Goal: Register for event/course

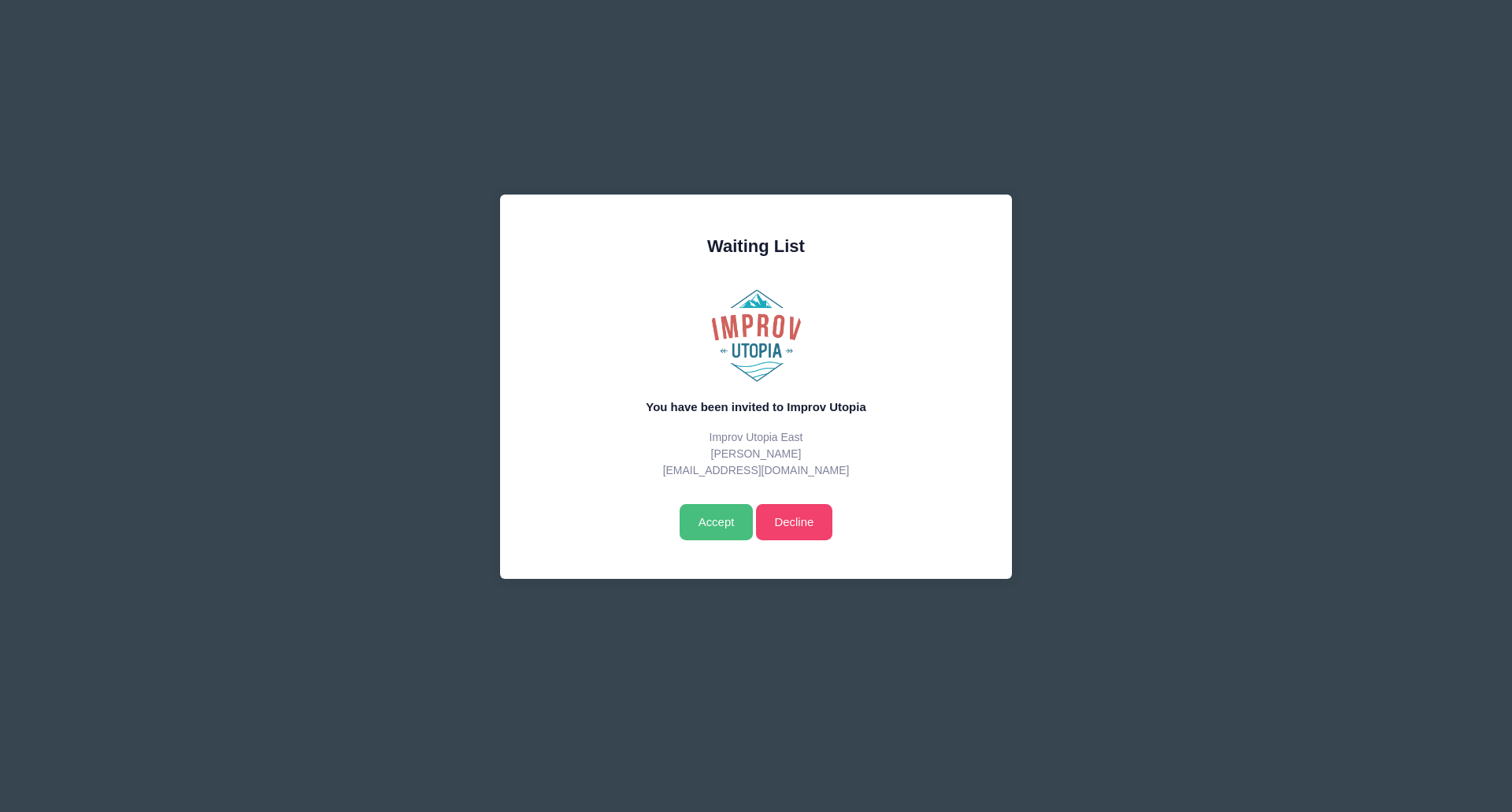
click at [717, 520] on input "Accept" at bounding box center [716, 522] width 73 height 37
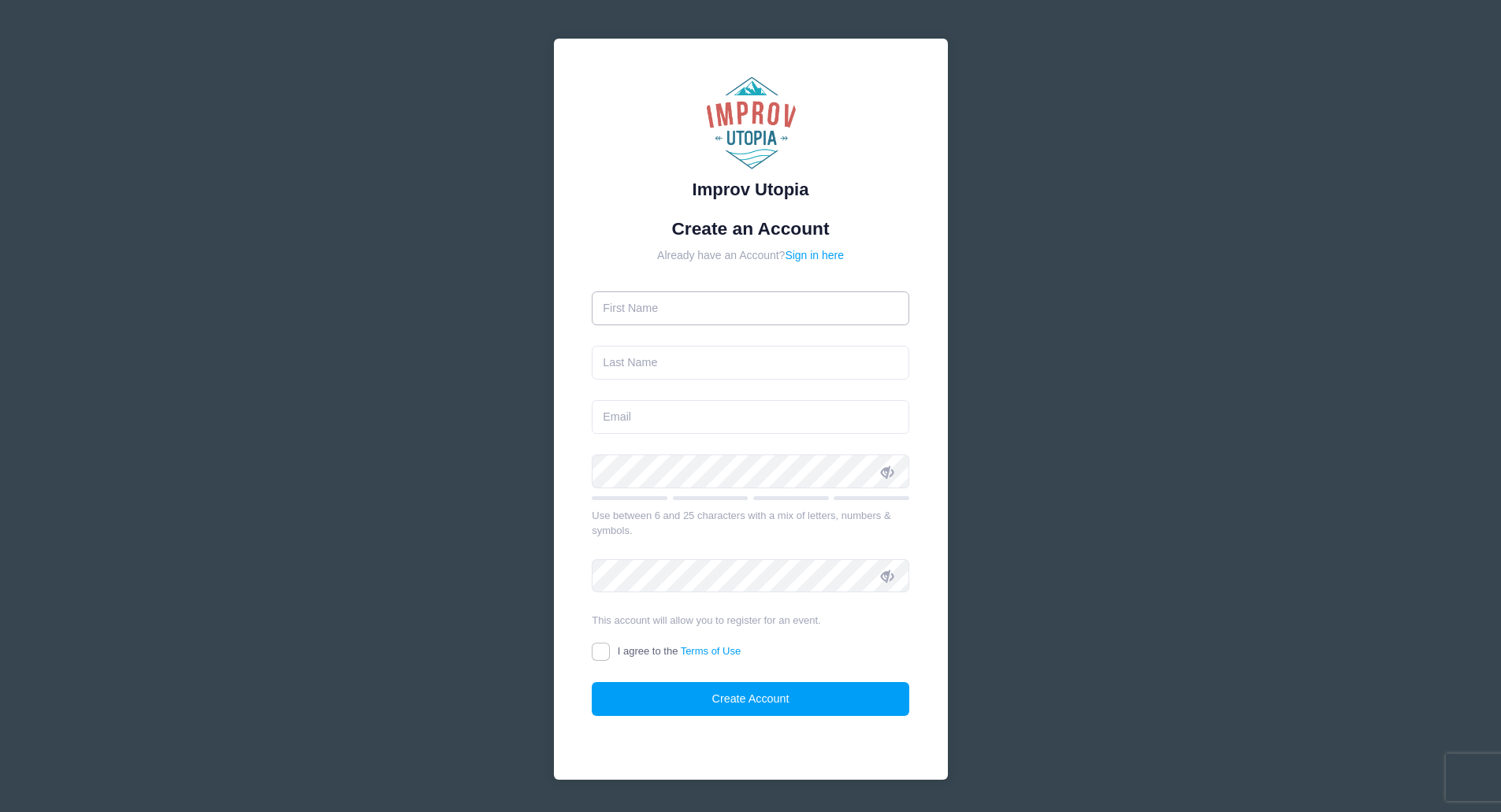
click at [716, 307] on input "text" at bounding box center [750, 309] width 318 height 34
type input "[PERSON_NAME]"
type input "E [PERSON_NAME]"
type input "[EMAIL_ADDRESS][DOMAIN_NAME]"
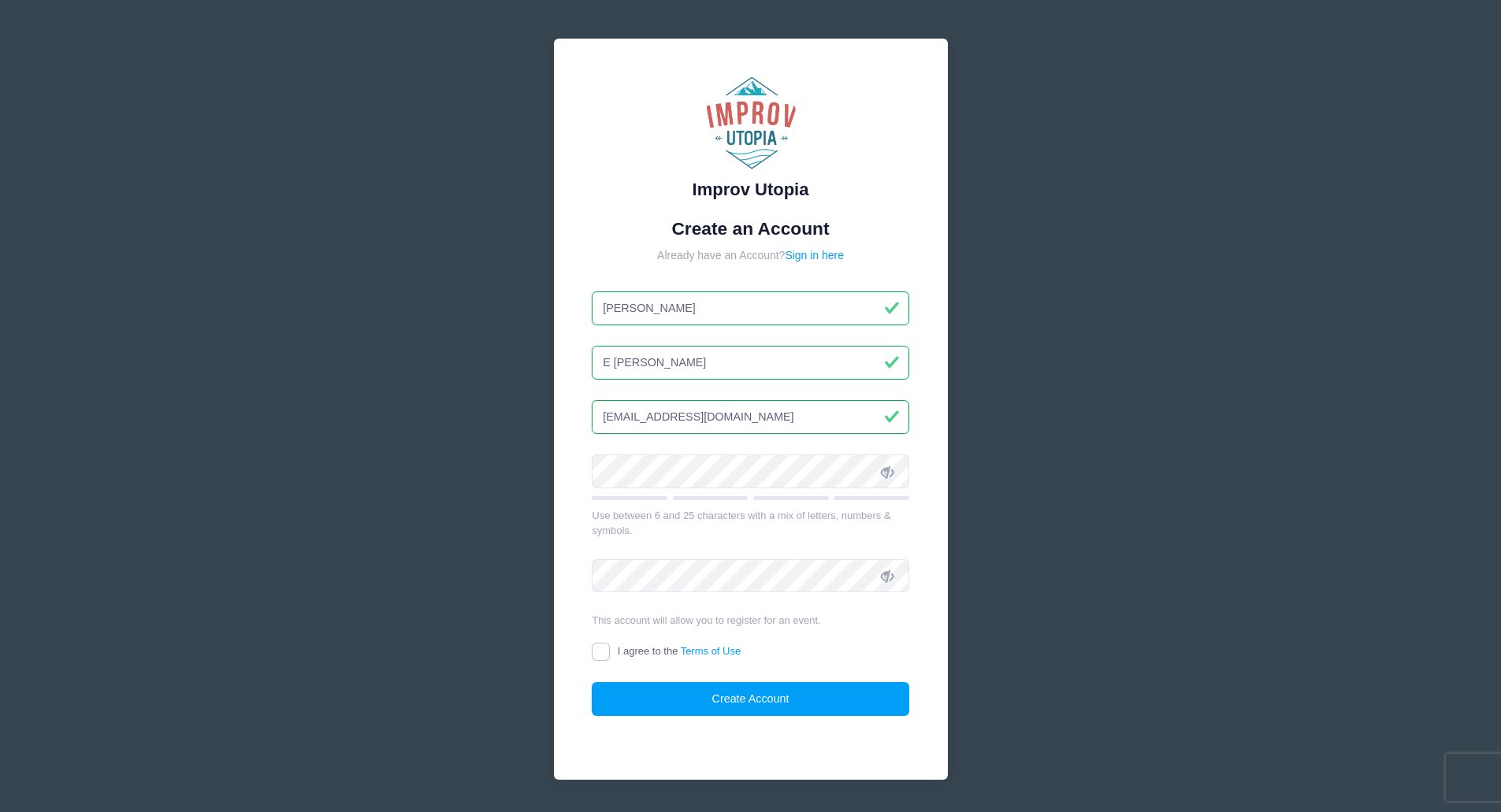
click at [614, 359] on input "E [PERSON_NAME]" at bounding box center [750, 363] width 318 height 34
type input "[PERSON_NAME]"
click at [598, 646] on input "I agree to the Terms of Use" at bounding box center [600, 652] width 18 height 18
checkbox input "true"
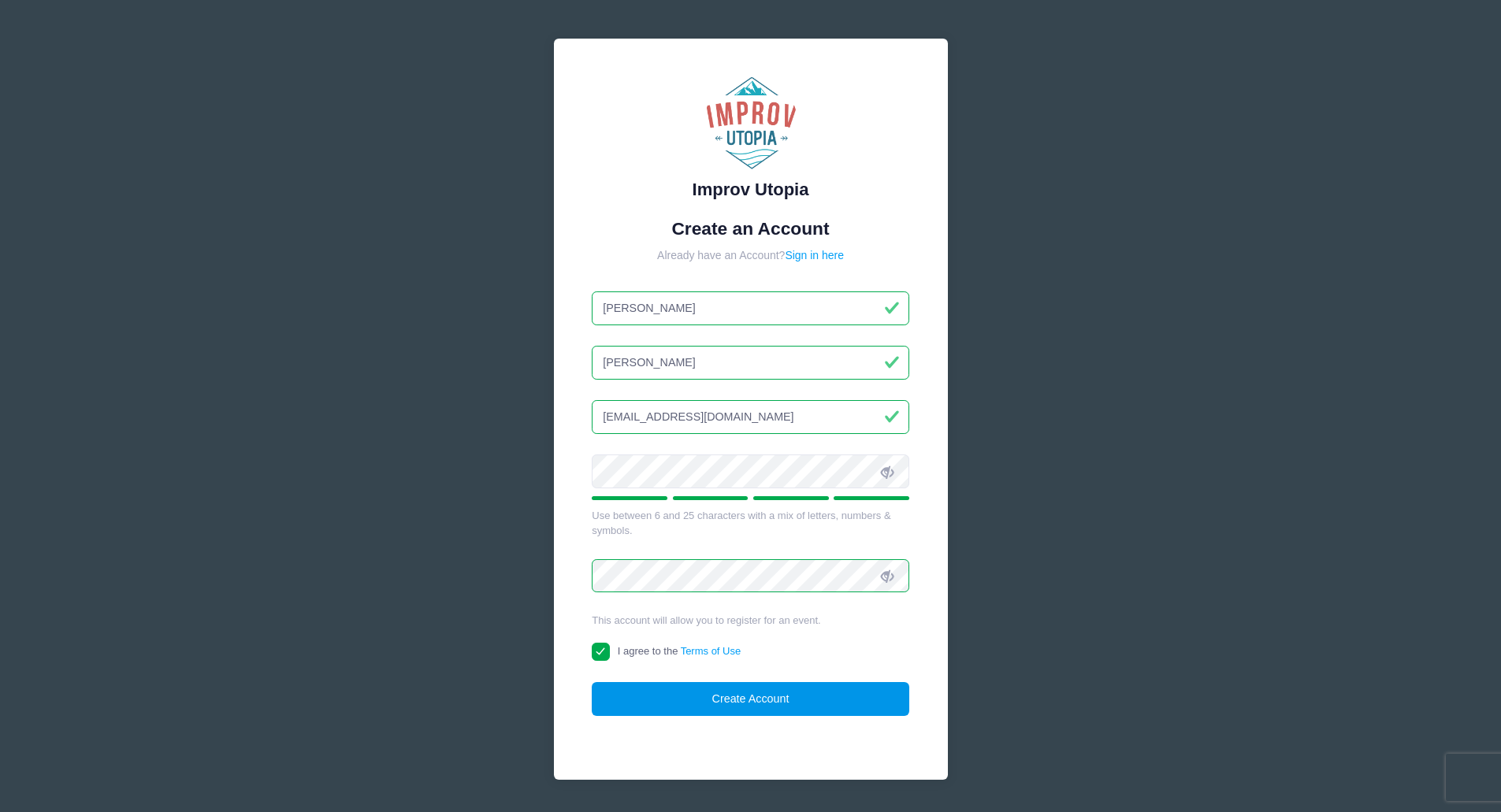
click at [744, 692] on button "Create Account" at bounding box center [750, 699] width 318 height 34
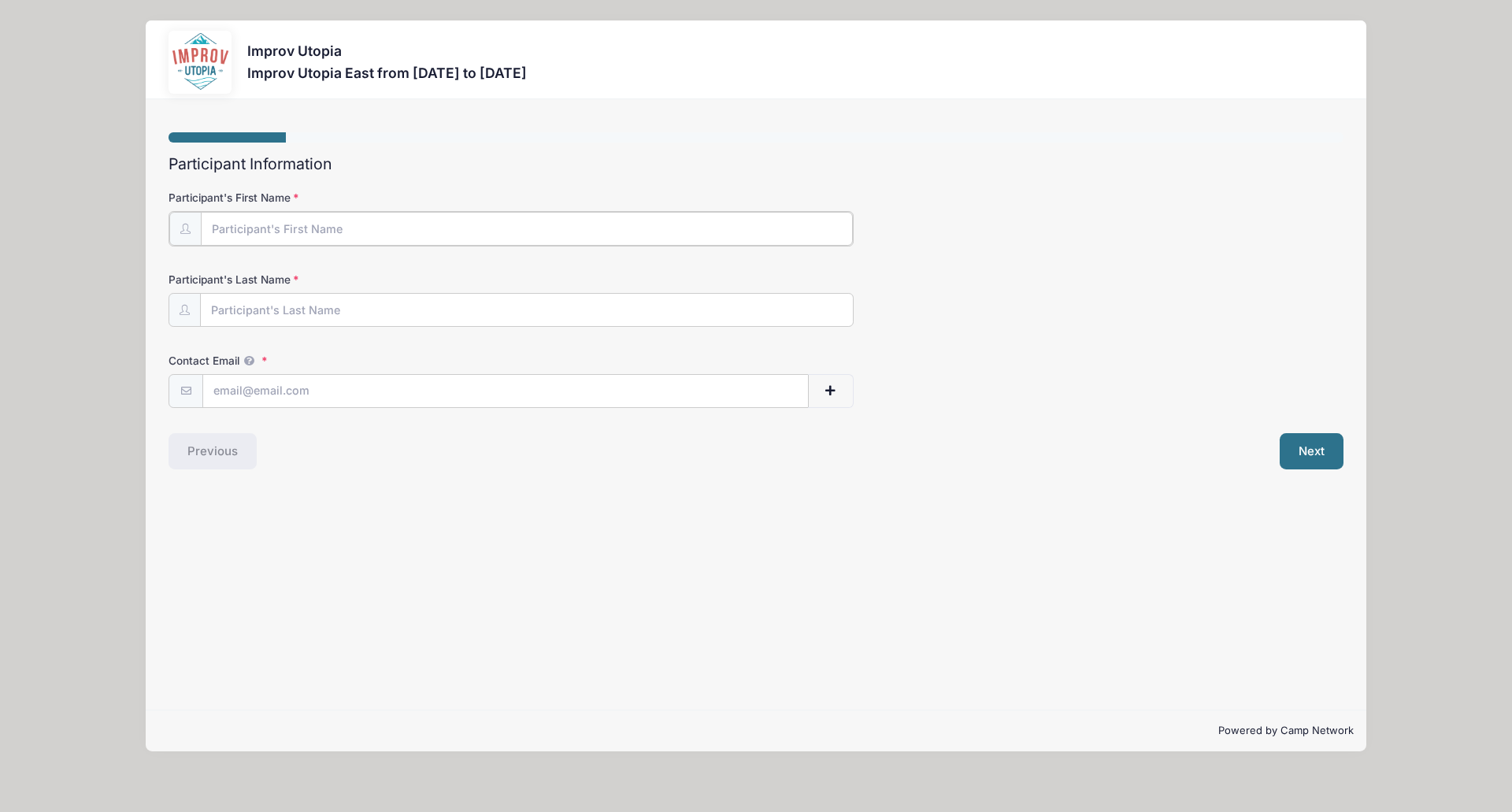
click at [393, 233] on input "Participant's First Name" at bounding box center [527, 229] width 652 height 34
type input "[PERSON_NAME]"
type input "[EMAIL_ADDRESS][DOMAIN_NAME]"
click at [1295, 445] on button "Next" at bounding box center [1311, 450] width 63 height 37
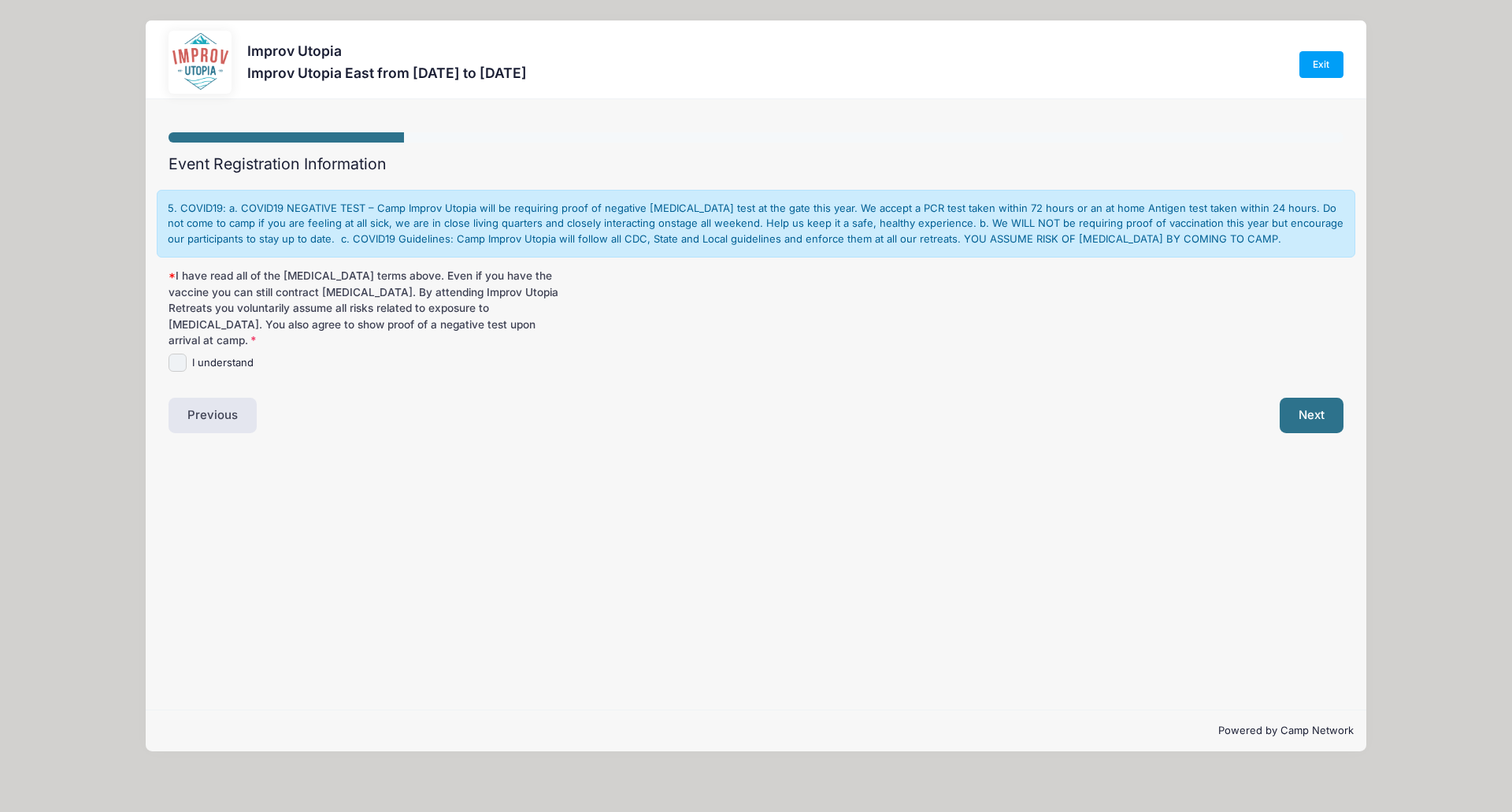
click at [182, 353] on input "I understand" at bounding box center [177, 362] width 18 height 18
checkbox input "true"
click at [1320, 404] on button "Next" at bounding box center [1311, 416] width 63 height 37
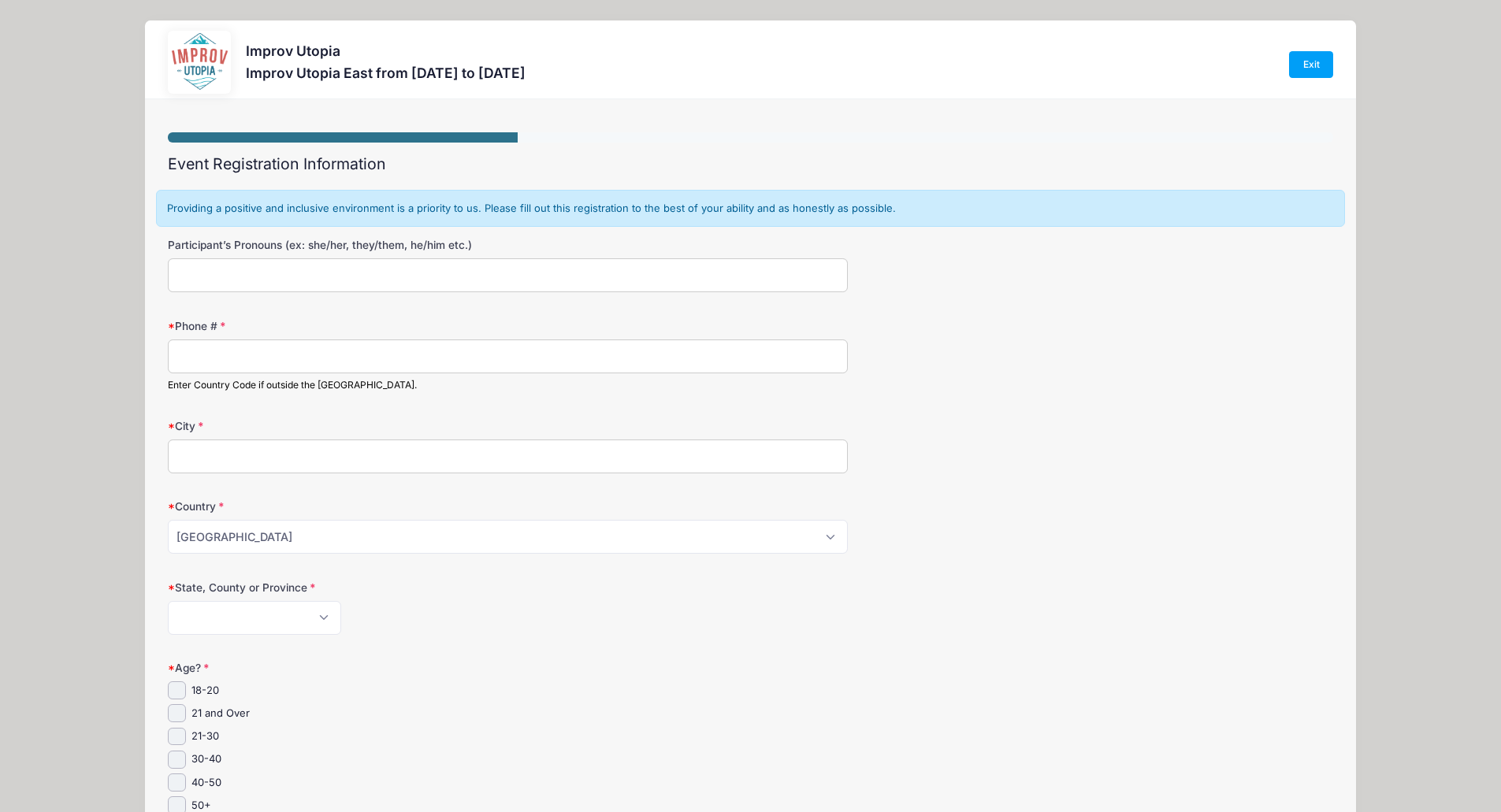
click at [630, 280] on input "Participant’s Pronouns (ex: she/her, they/them, he/him etc.)" at bounding box center [508, 275] width 680 height 34
type input "He/Him"
type input "717-756-4968"
type input "Mechanicsburg"
click at [816, 538] on select "Afghanistan Albania Algeria American Samoa Andorra Angola Anguilla Antarctica A…" at bounding box center [508, 537] width 680 height 34
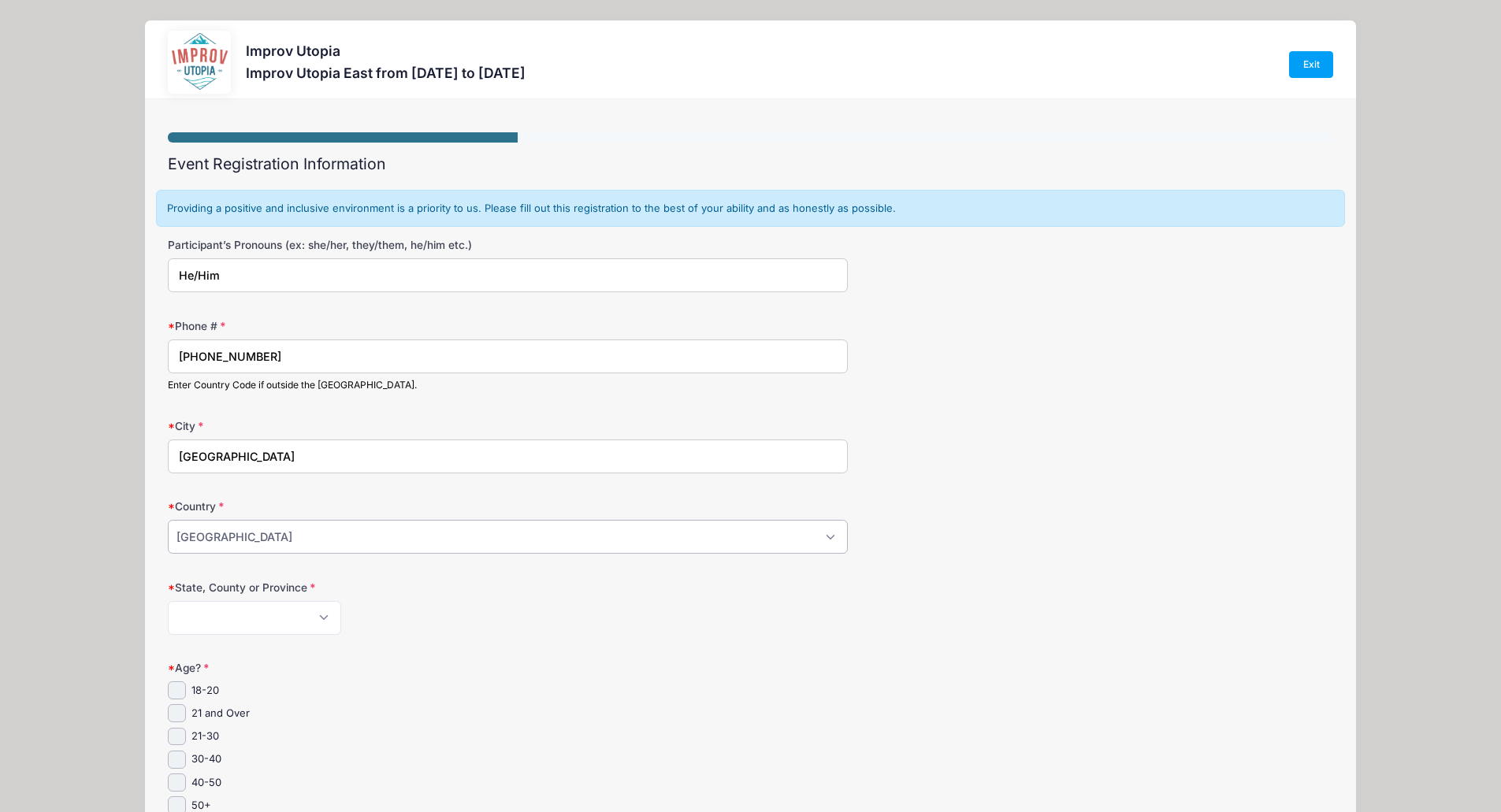
select select "US"
click at [168, 520] on select "Afghanistan Albania Algeria American Samoa Andorra Angola Anguilla Antarctica A…" at bounding box center [508, 537] width 680 height 34
click at [318, 611] on select "Alabama Alaska American Samoa Arizona Arkansas Armed Forces Africa Armed Forces…" at bounding box center [255, 618] width 174 height 34
select select "PA"
click at [168, 601] on select "Alabama Alaska American Samoa Arizona Arkansas Armed Forces Africa Armed Forces…" at bounding box center [255, 618] width 174 height 34
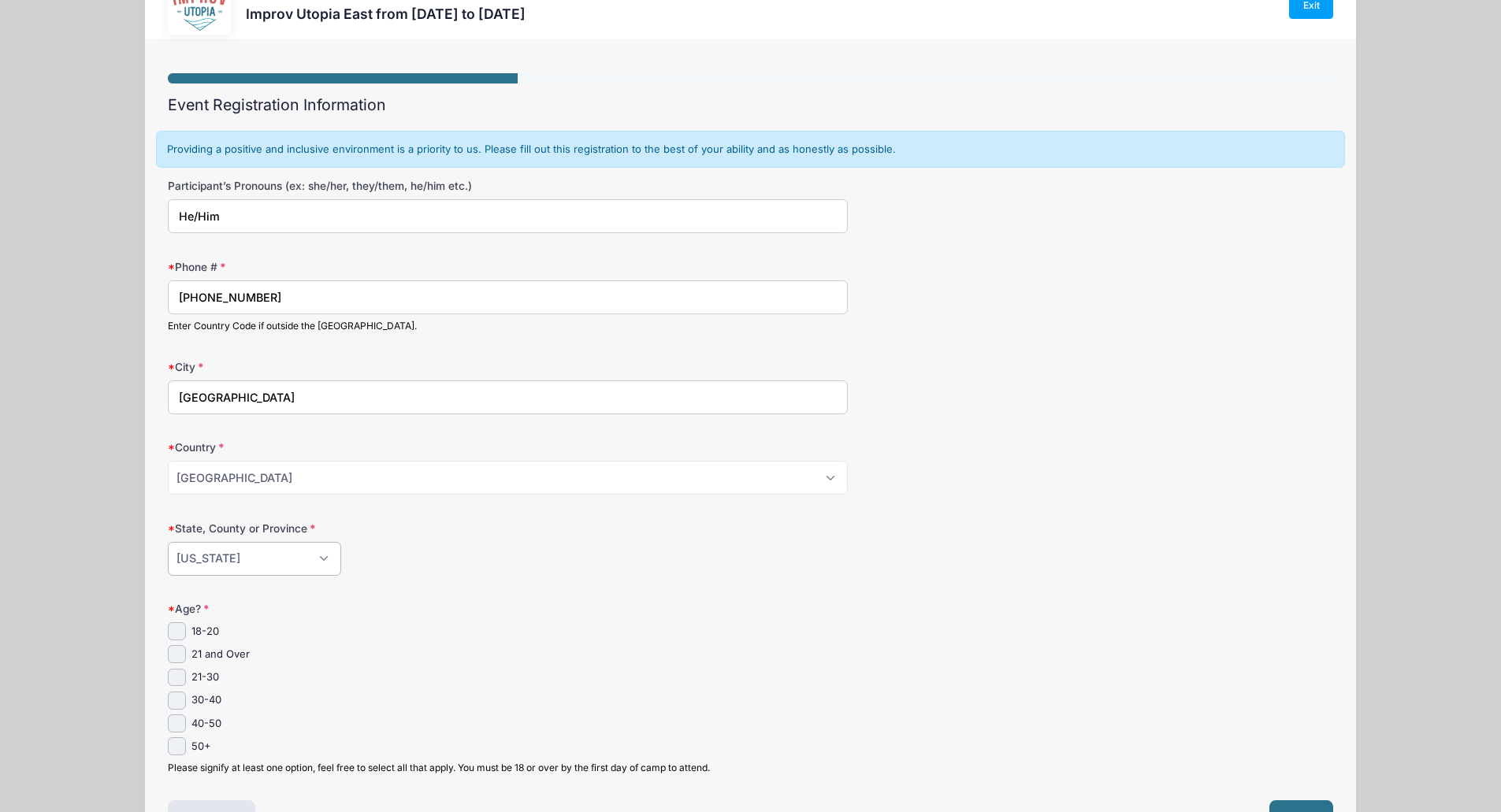
scroll to position [166, 0]
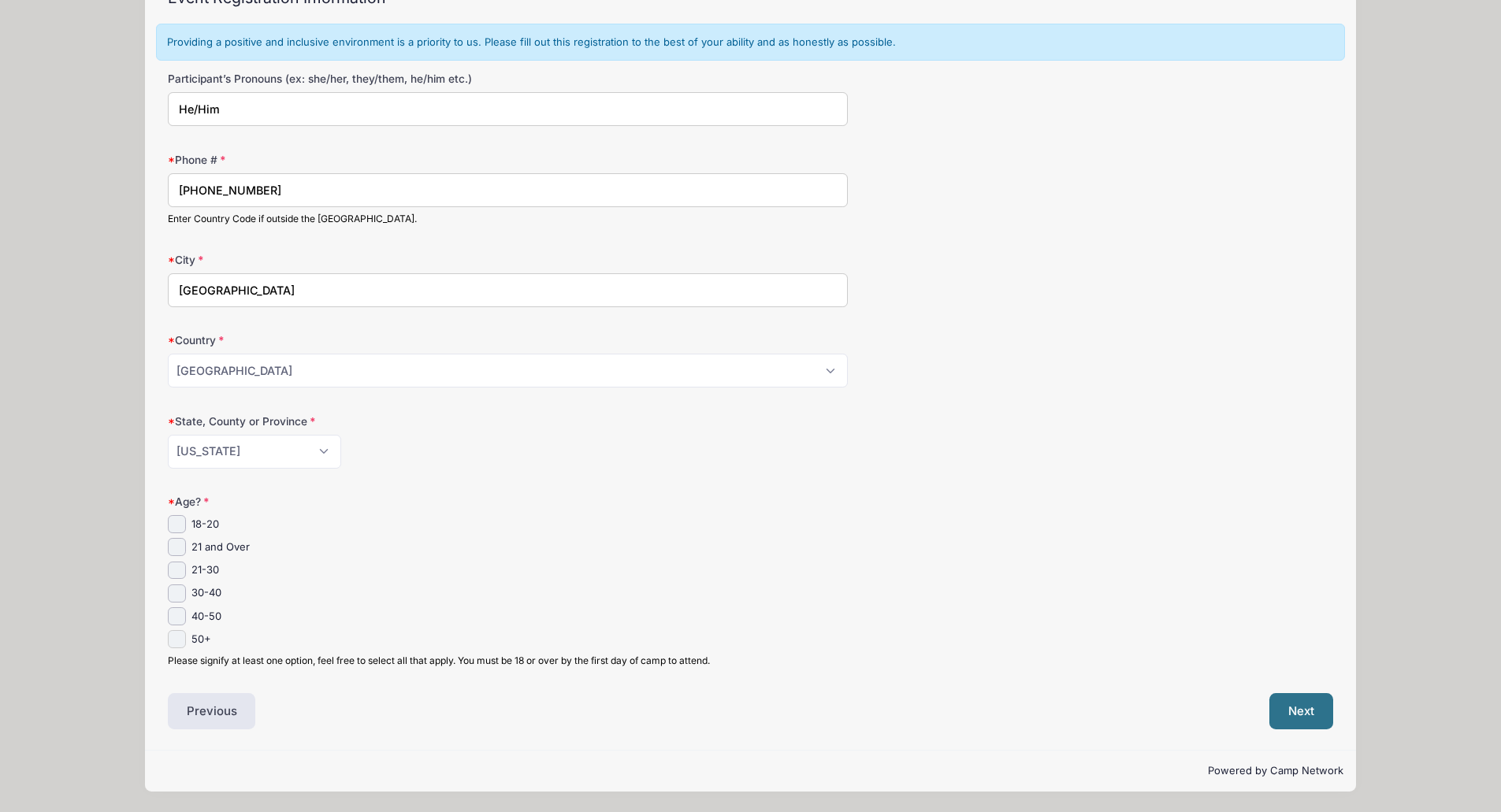
click at [171, 633] on input "50+" at bounding box center [177, 639] width 18 height 18
checkbox input "true"
click at [225, 715] on button "Previous" at bounding box center [212, 711] width 89 height 37
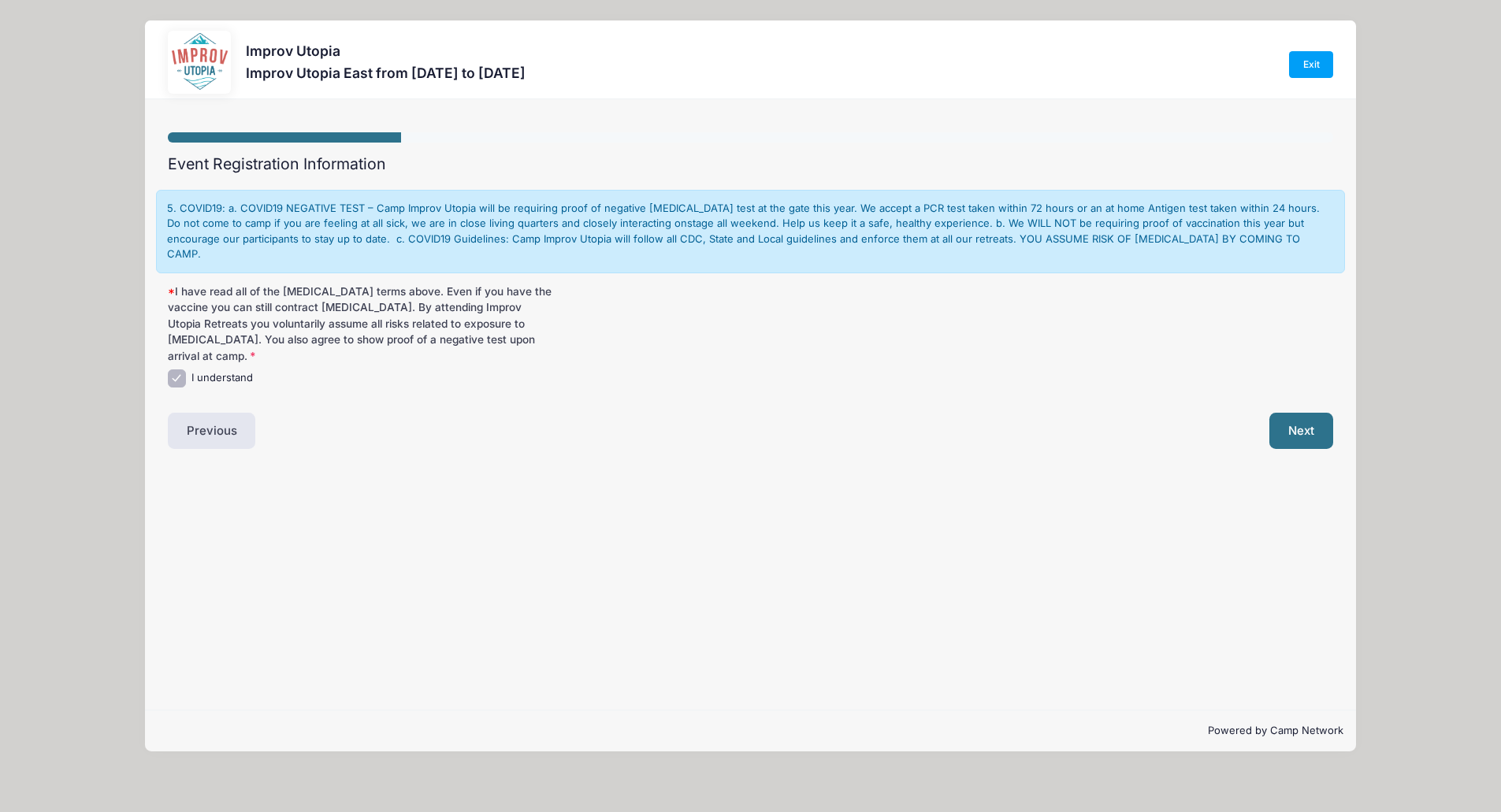
scroll to position [0, 0]
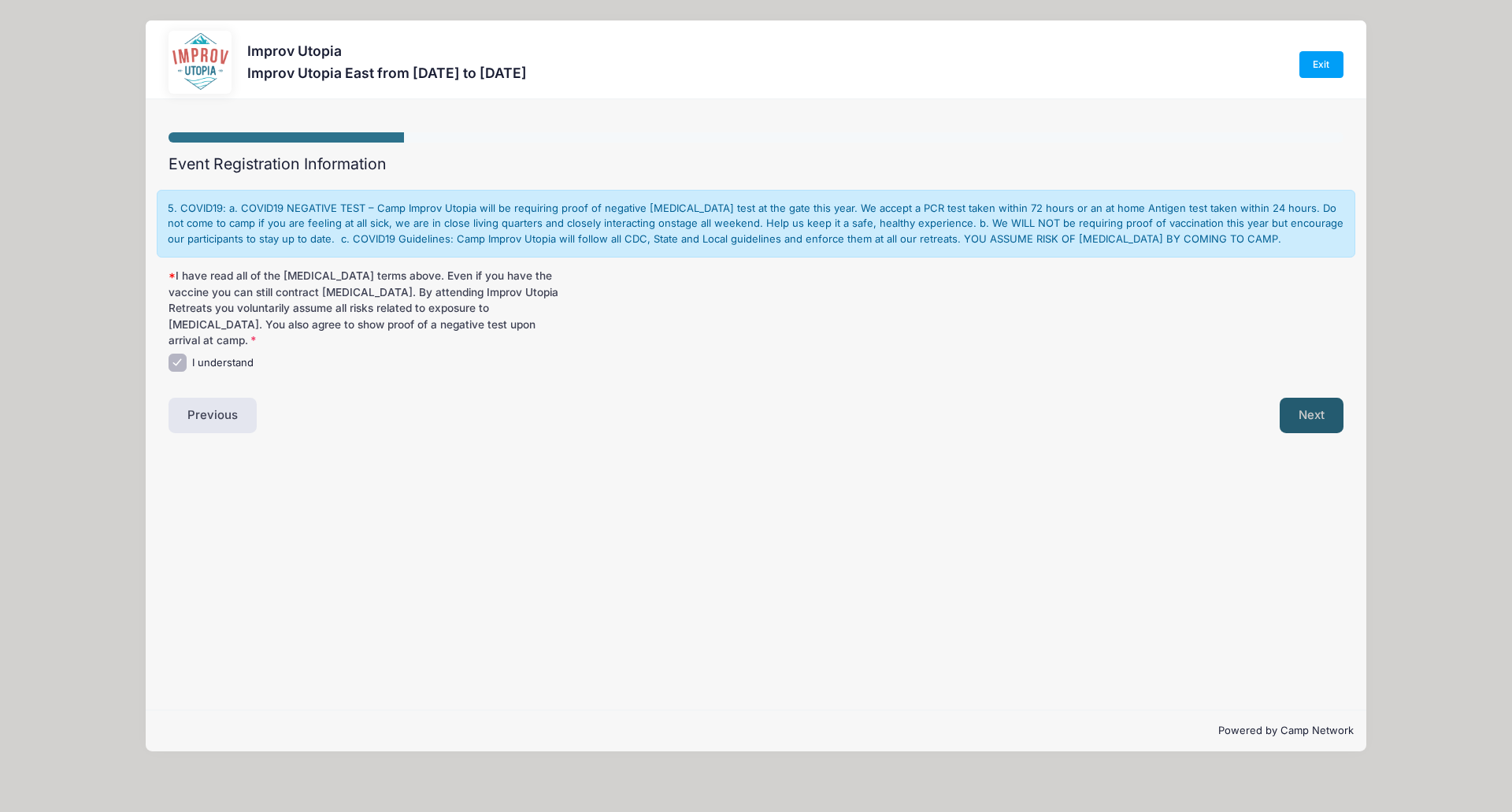
click at [1330, 402] on button "Next" at bounding box center [1311, 416] width 63 height 37
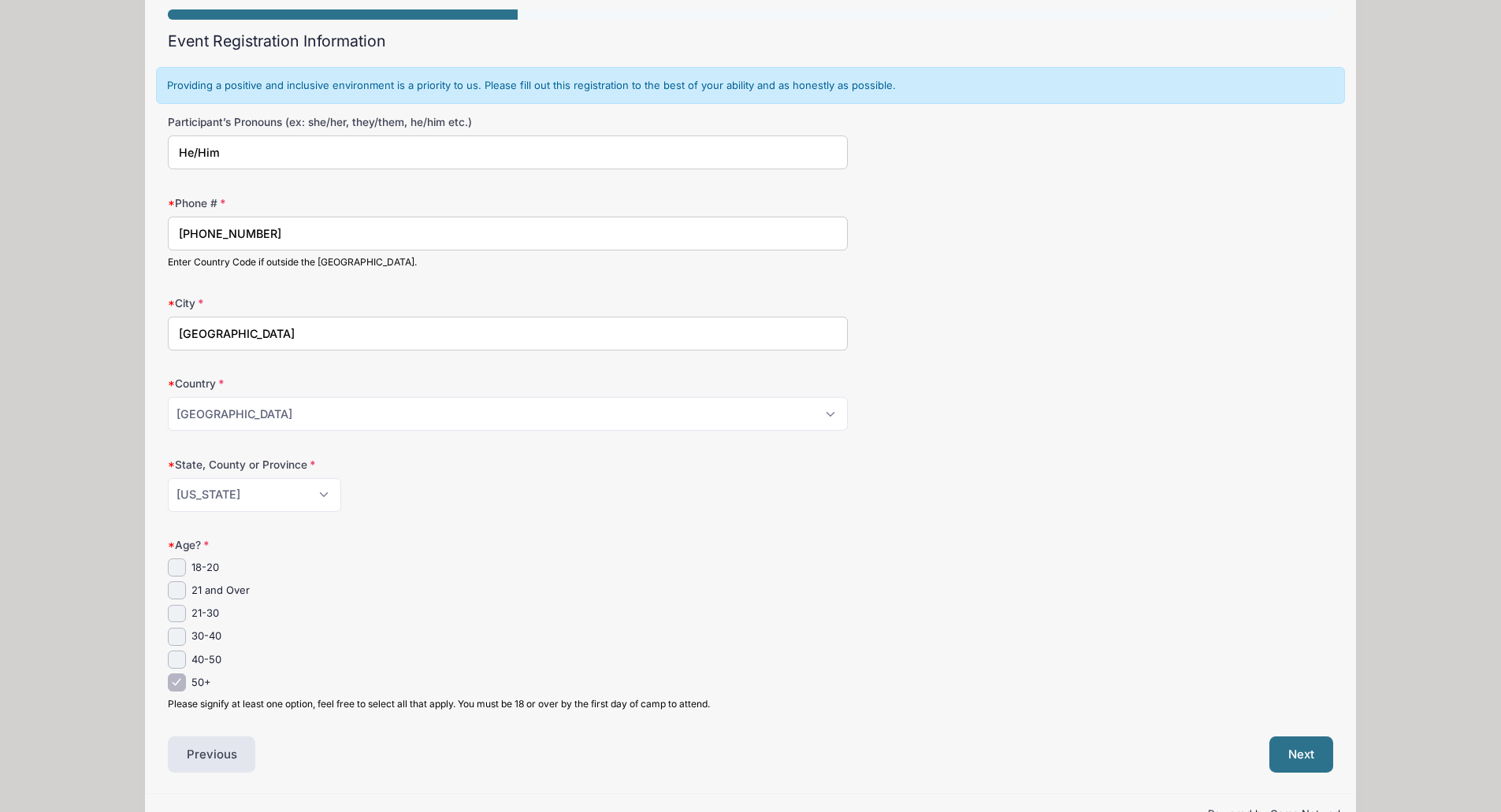
scroll to position [166, 0]
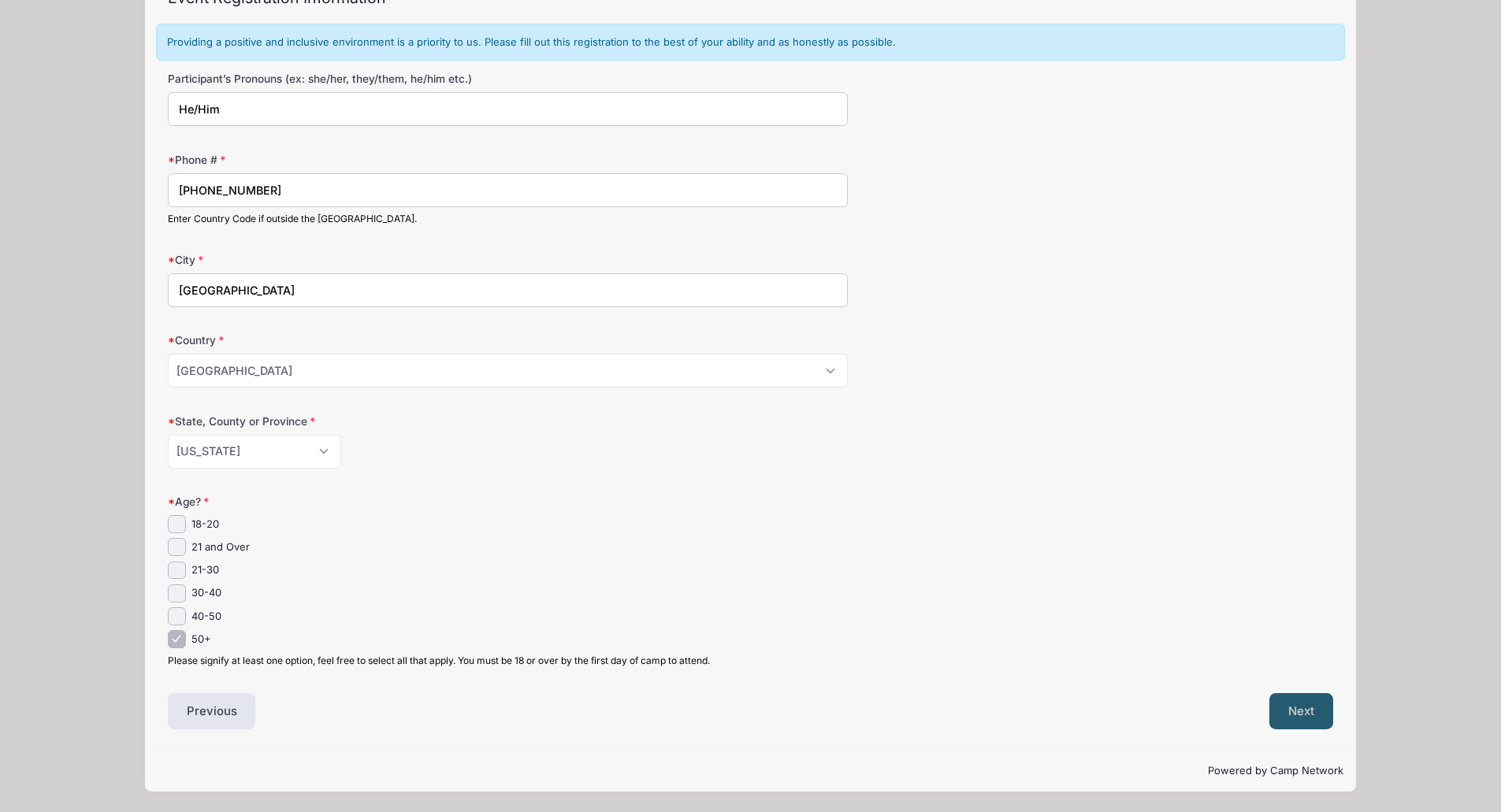
click at [1326, 713] on button "Next" at bounding box center [1301, 711] width 64 height 37
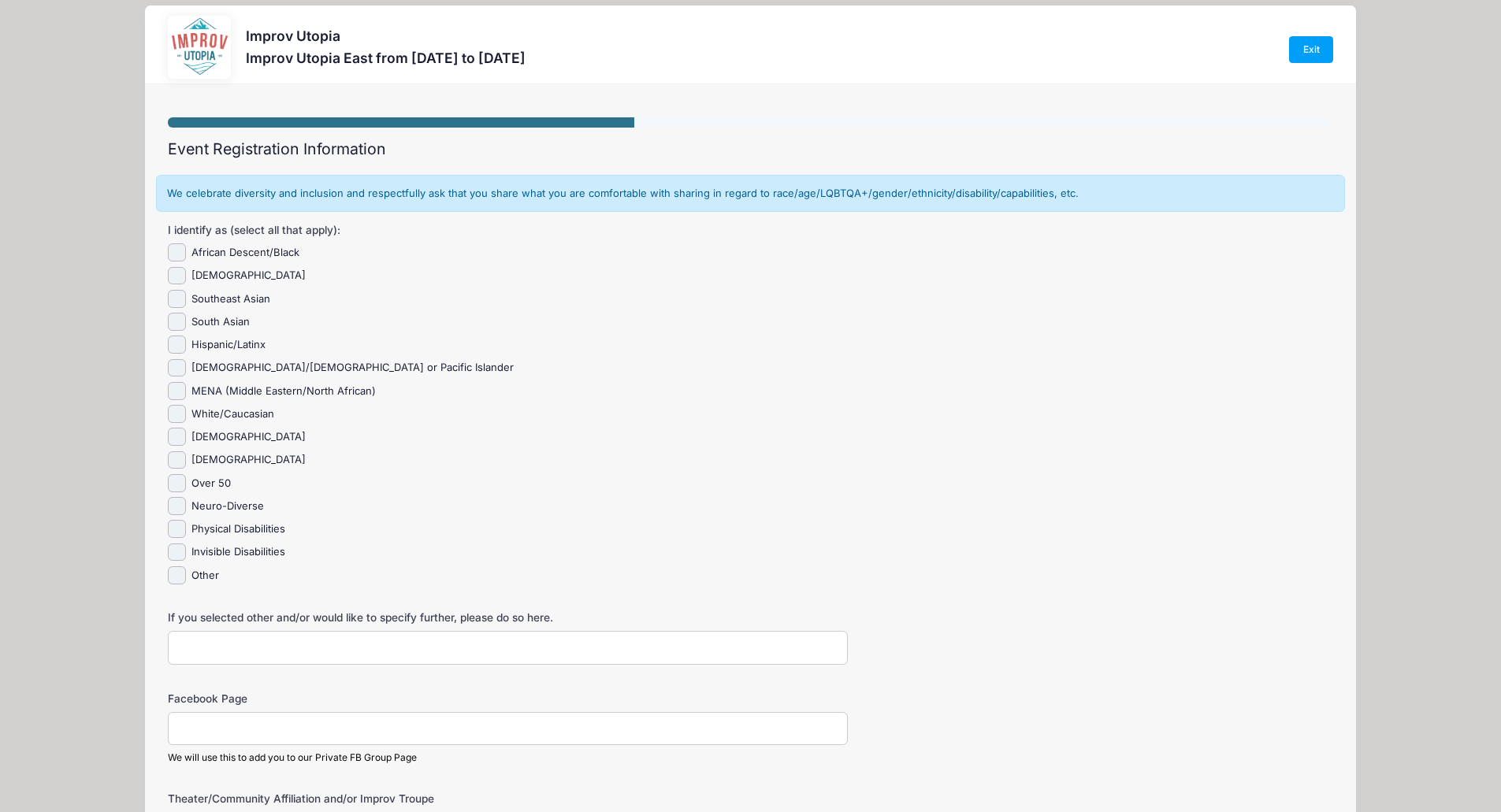
scroll to position [0, 0]
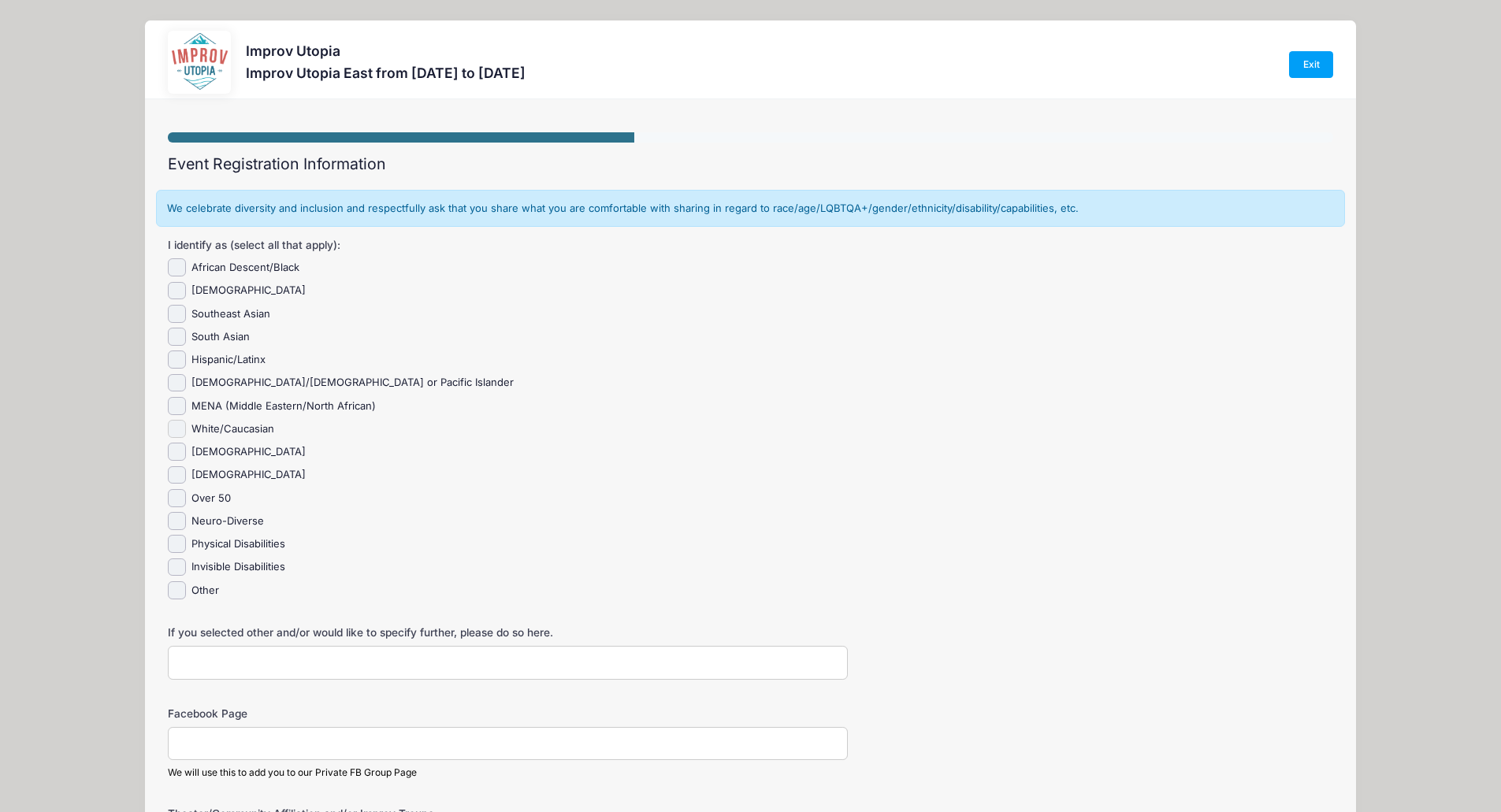
click at [182, 427] on input "White/Caucasian" at bounding box center [177, 428] width 18 height 18
checkbox input "true"
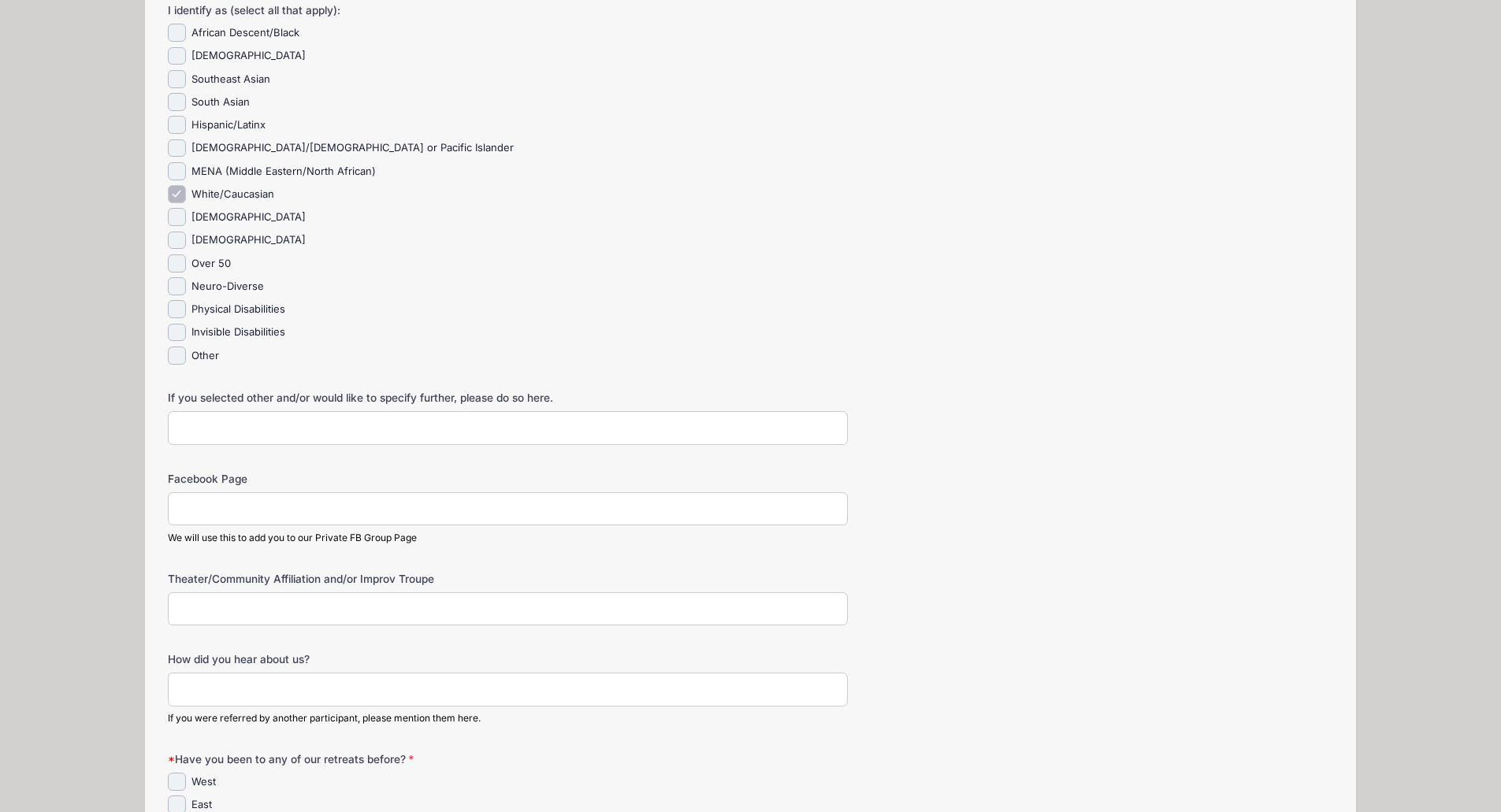
scroll to position [236, 0]
click at [405, 503] on input "Facebook Page" at bounding box center [508, 508] width 680 height 34
paste input "https://www.facebook.com/brad.haubert"
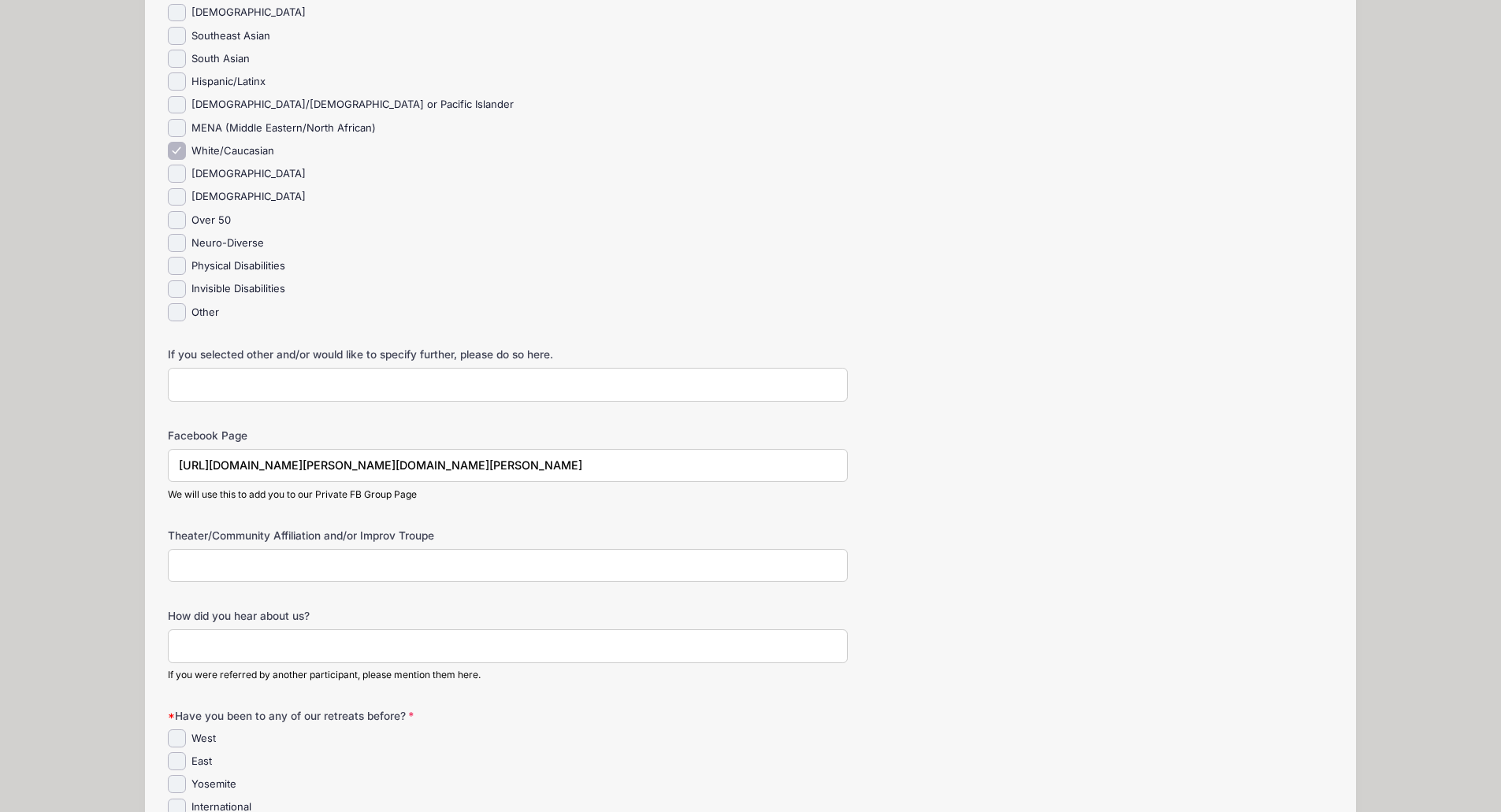
scroll to position [315, 0]
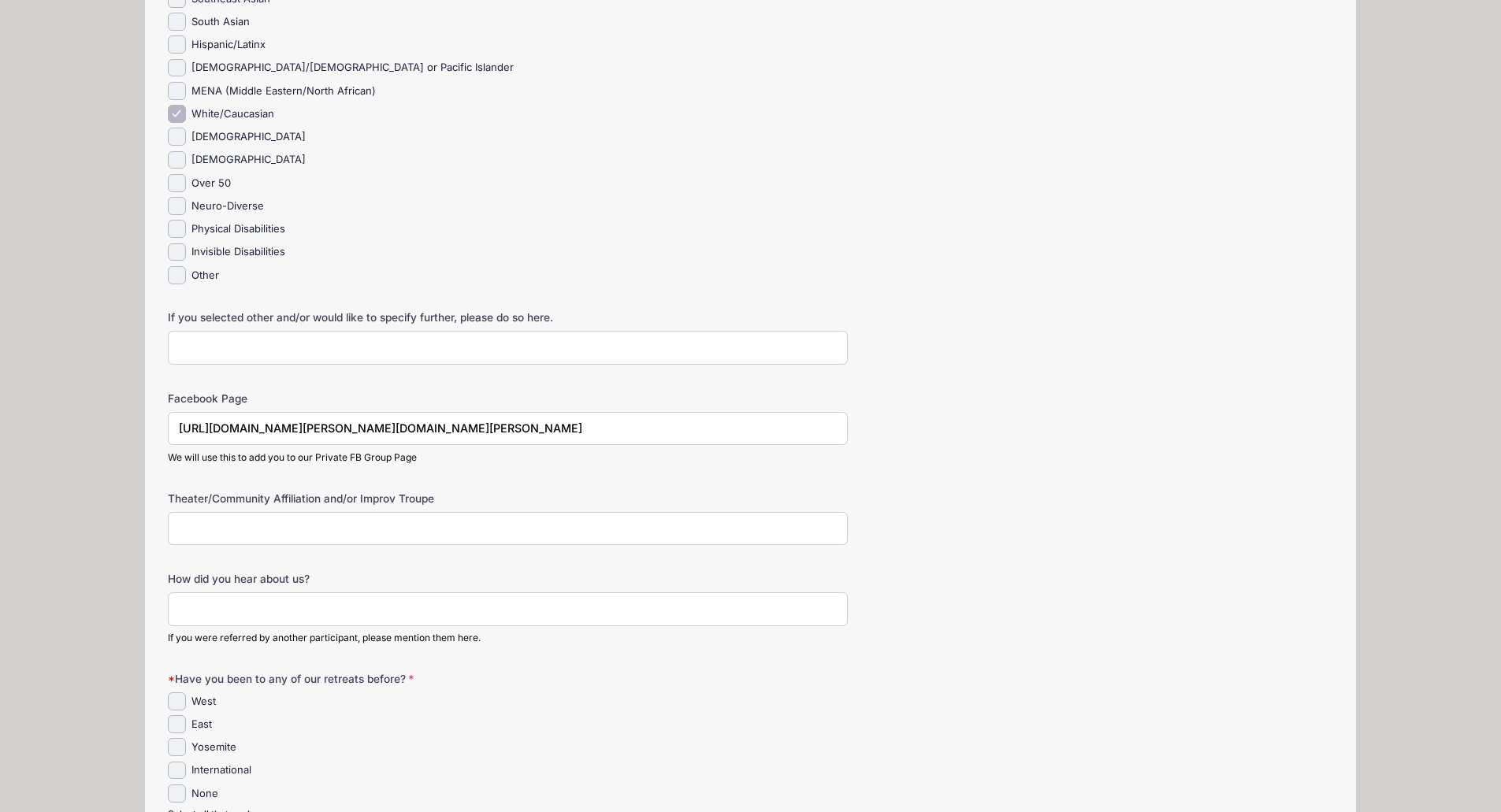
type input "https://www.facebook.com/brad.haubert"
click at [531, 538] on input "Theater/Community Affiliation and/or Improv Troupe" at bounding box center [508, 529] width 680 height 34
type input "Harrisburg Improv Theatre"
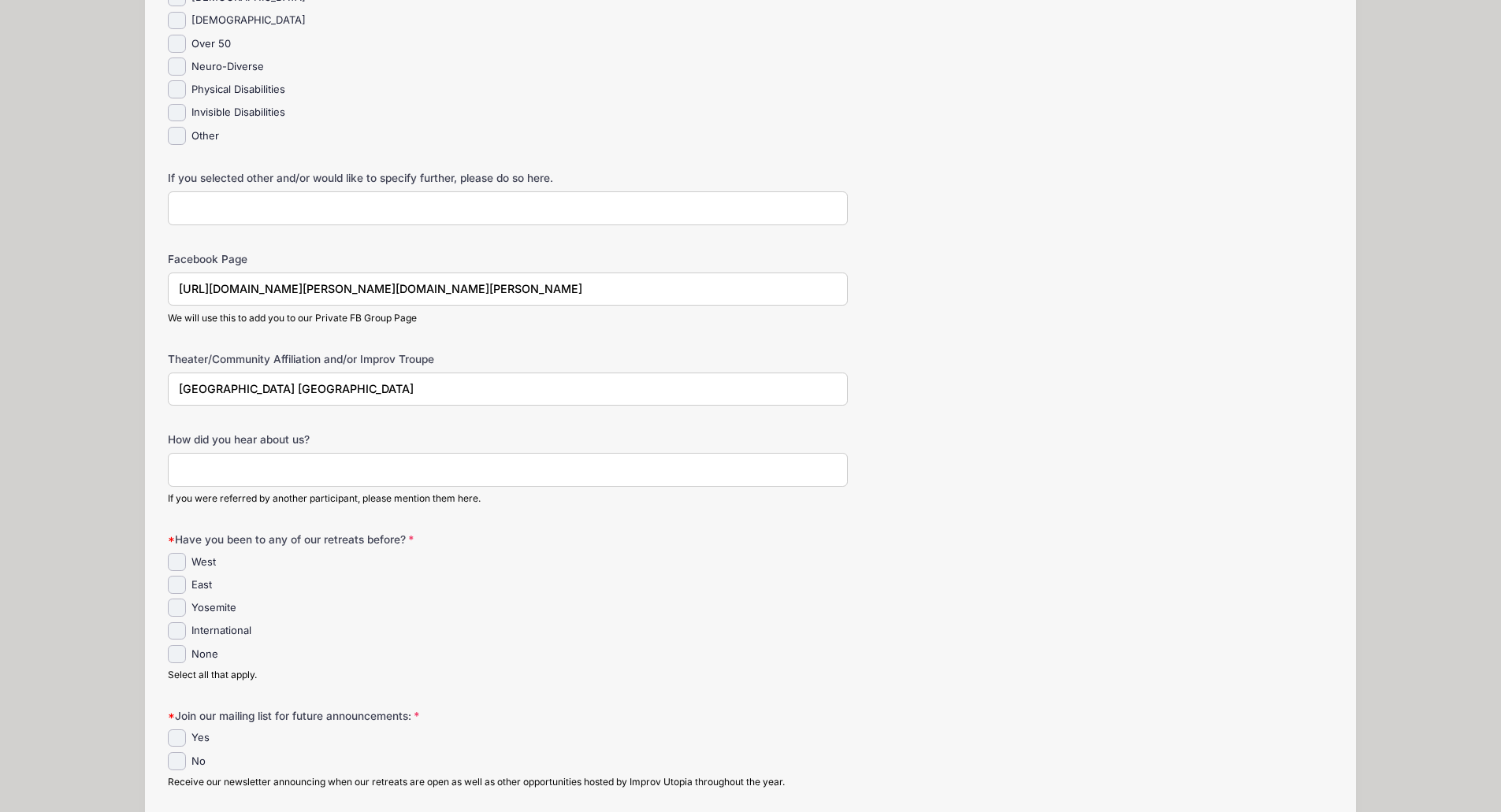
scroll to position [472, 0]
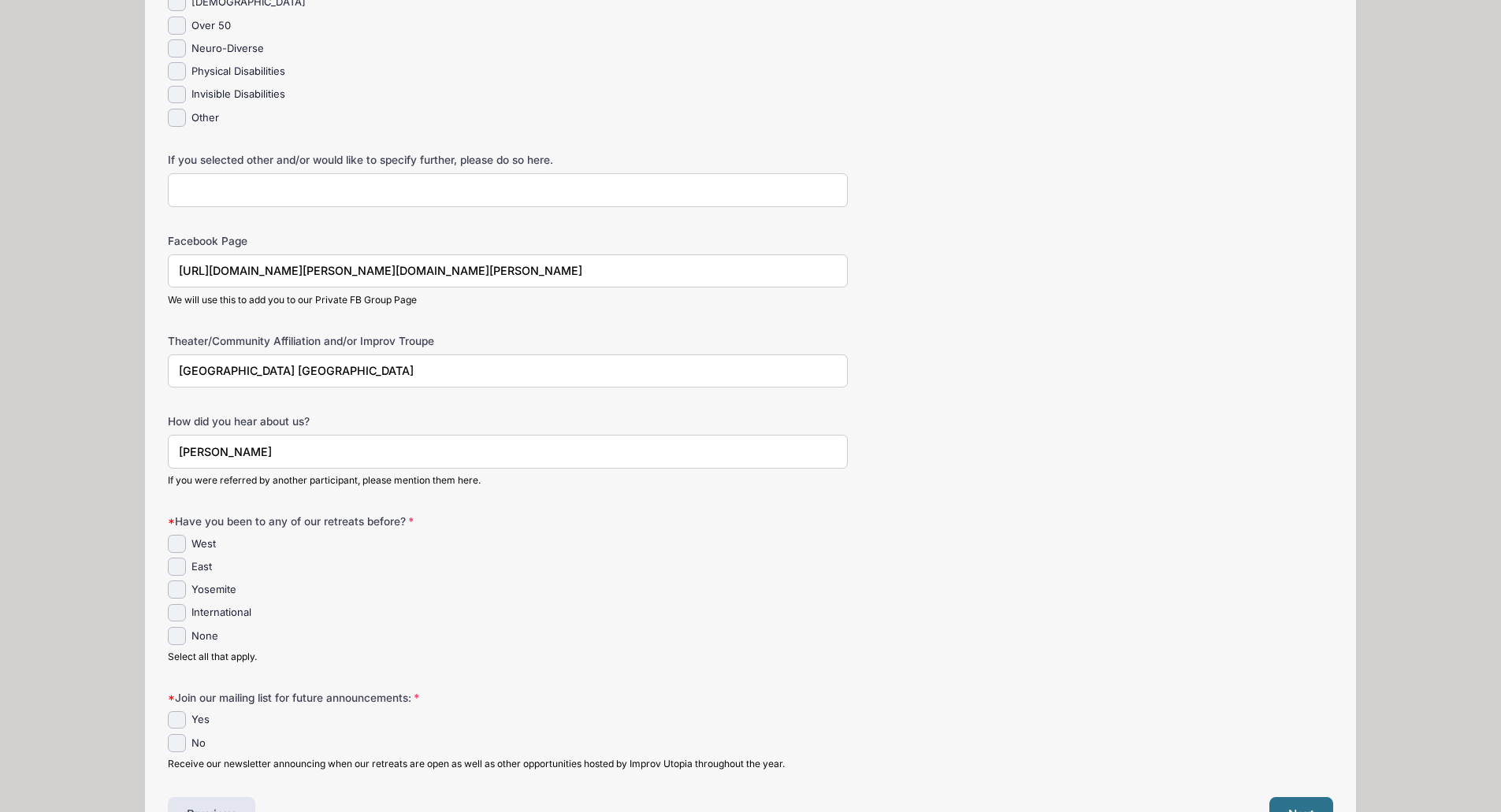
type input "Vanessa Codorniu"
click at [172, 637] on input "None" at bounding box center [177, 636] width 18 height 18
checkbox input "true"
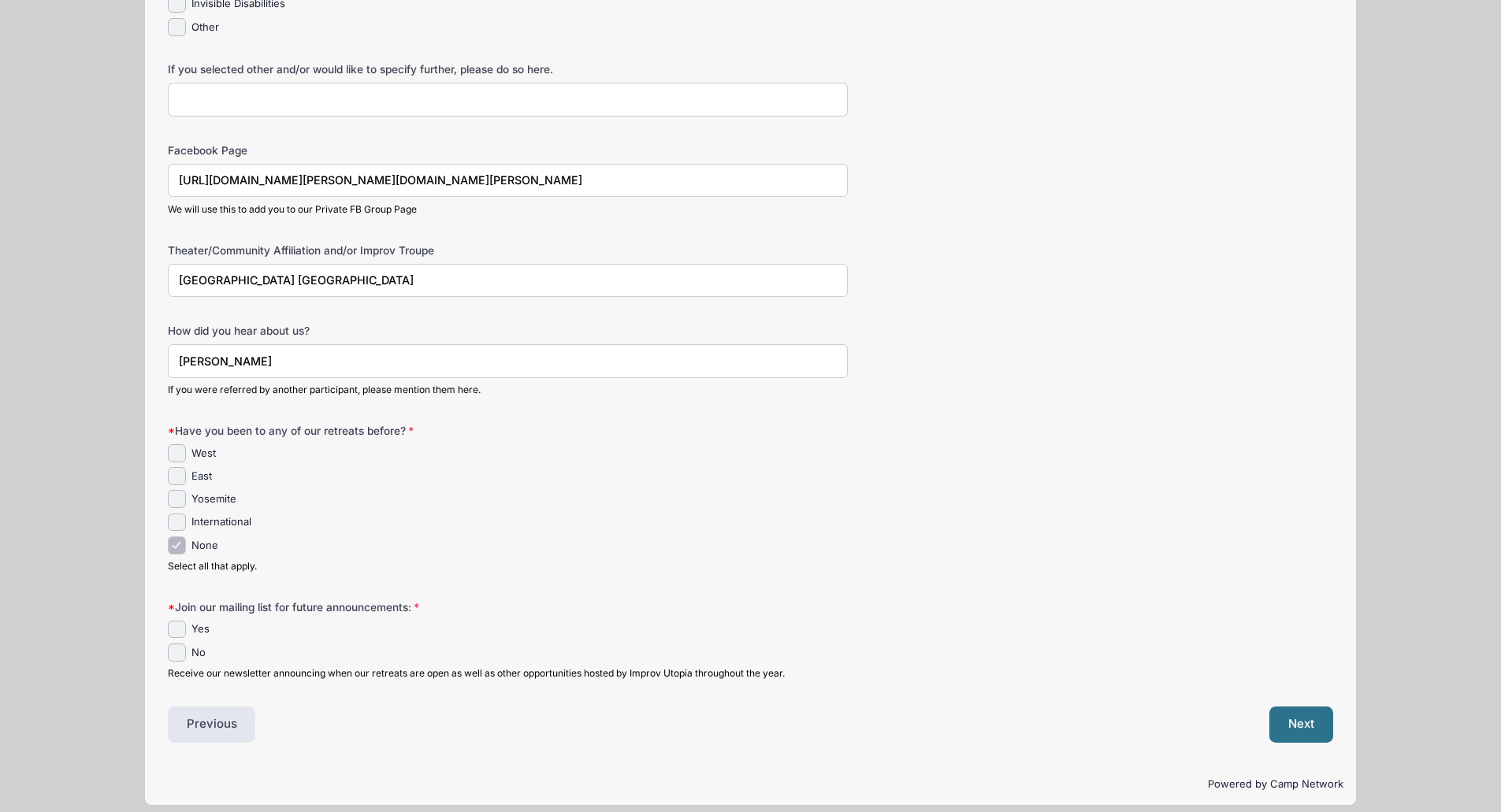
scroll to position [577, 0]
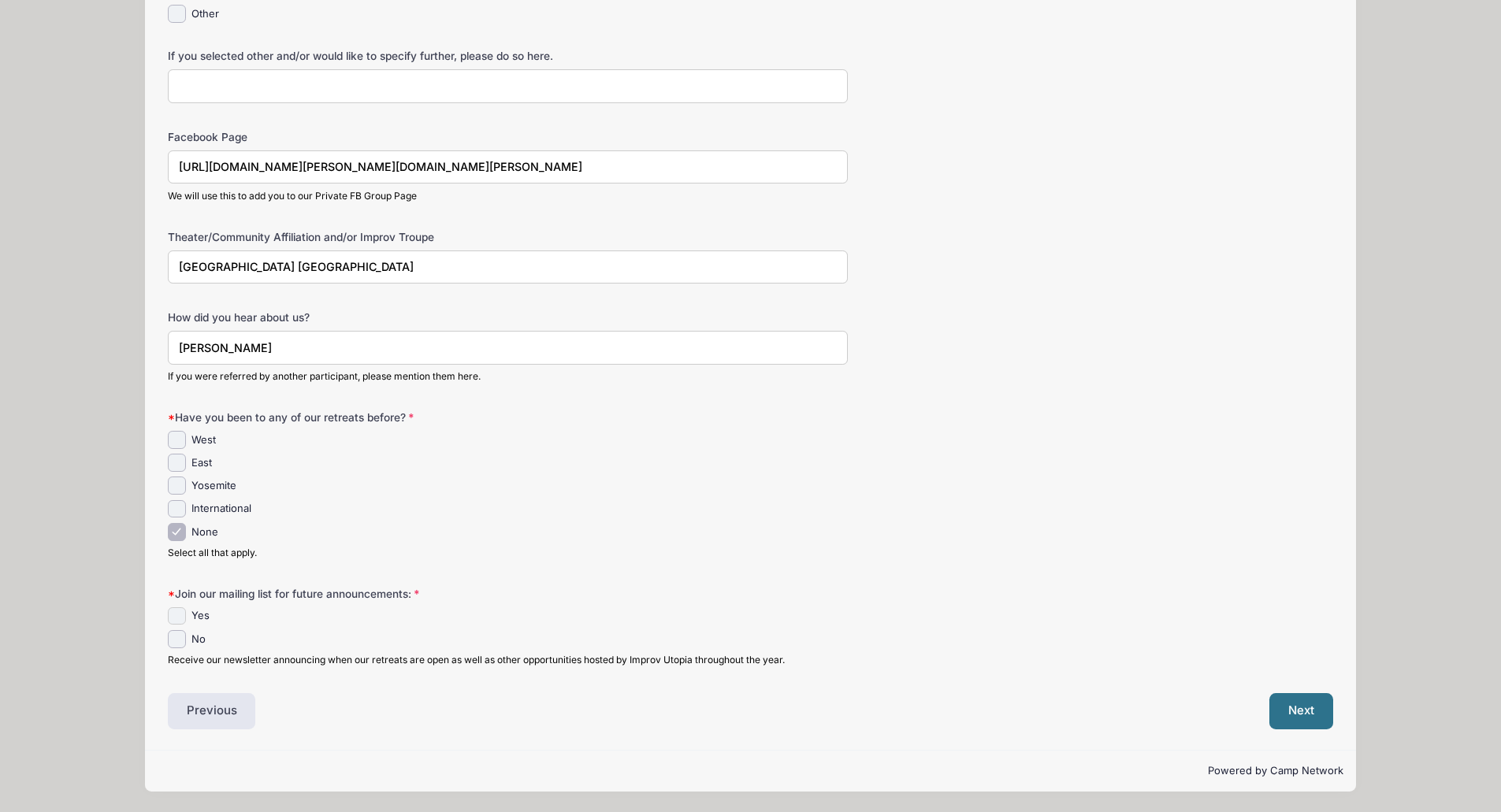
click at [178, 616] on input "Yes" at bounding box center [177, 616] width 18 height 18
checkbox input "true"
click at [1314, 713] on button "Next" at bounding box center [1301, 711] width 64 height 37
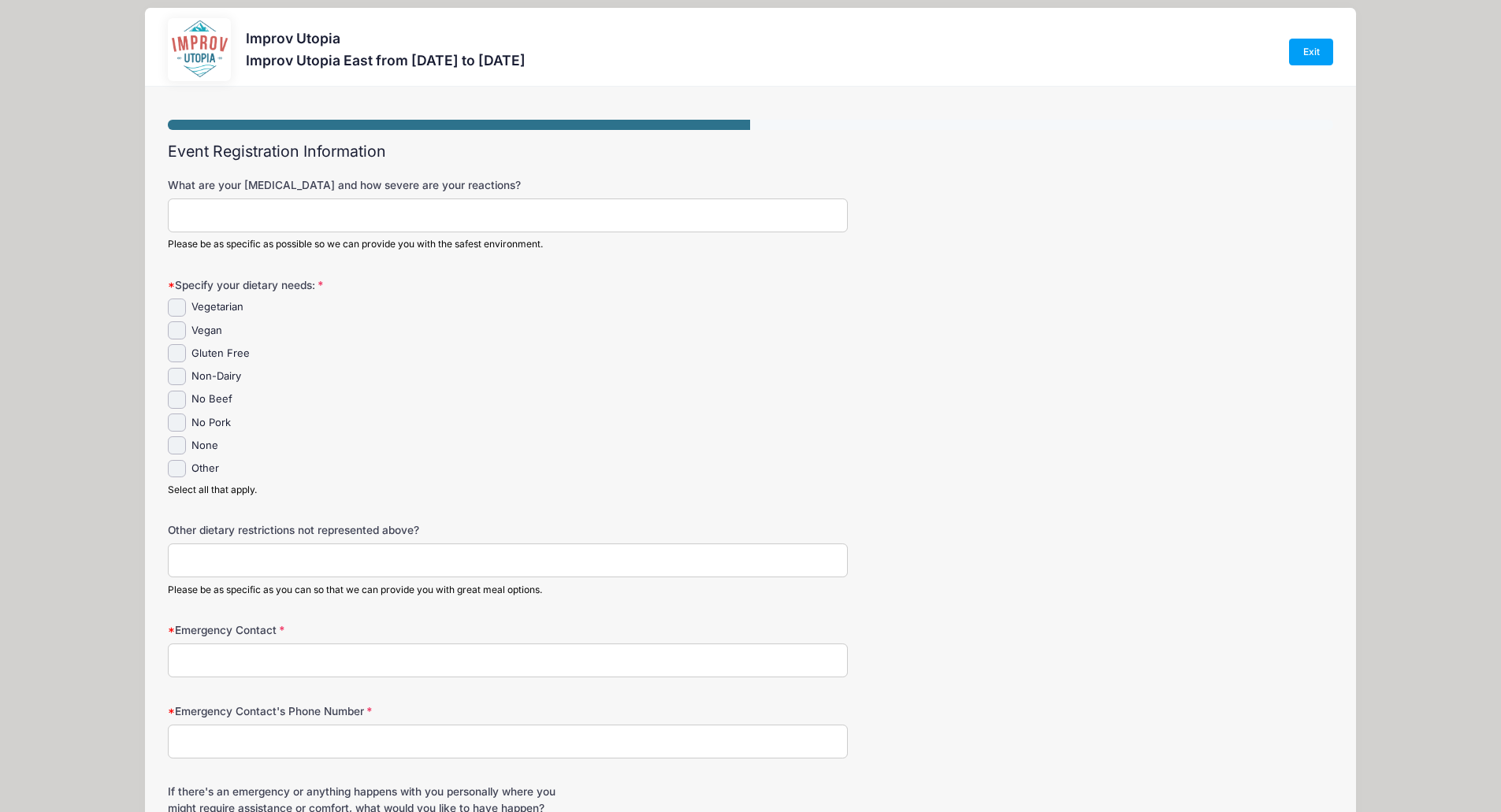
scroll to position [0, 0]
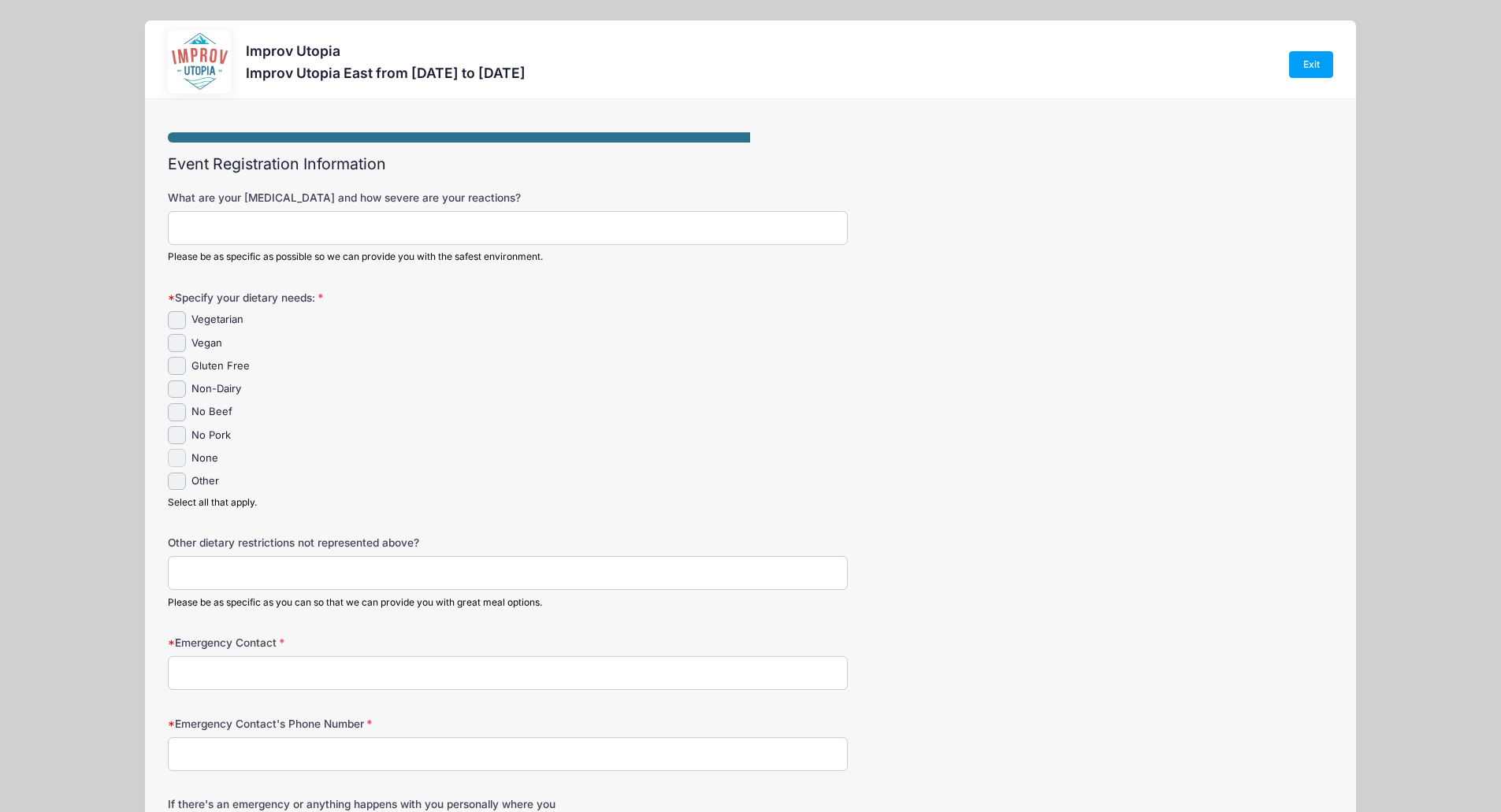
click at [184, 459] on input "None" at bounding box center [177, 458] width 18 height 18
checkbox input "true"
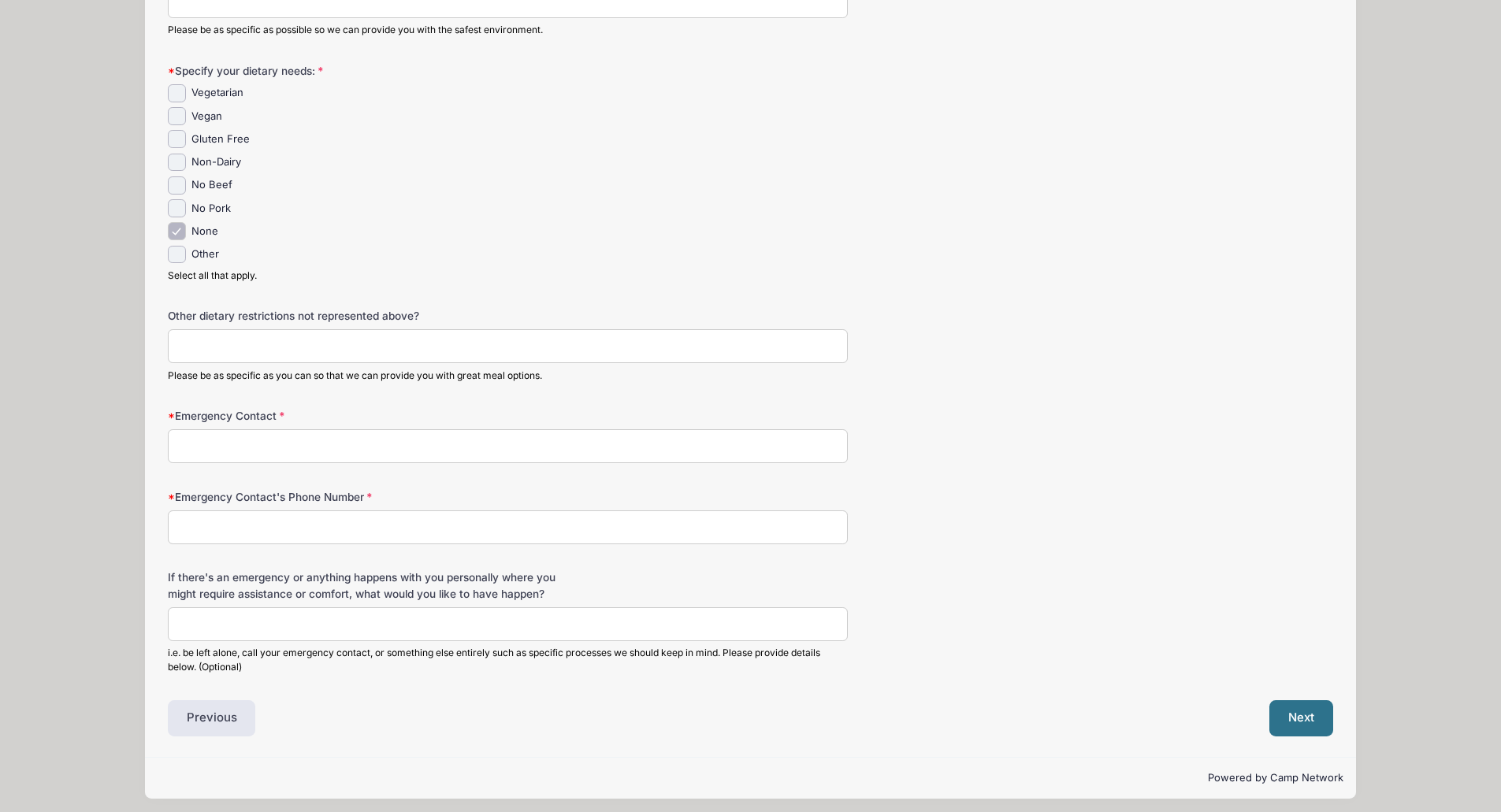
scroll to position [236, 0]
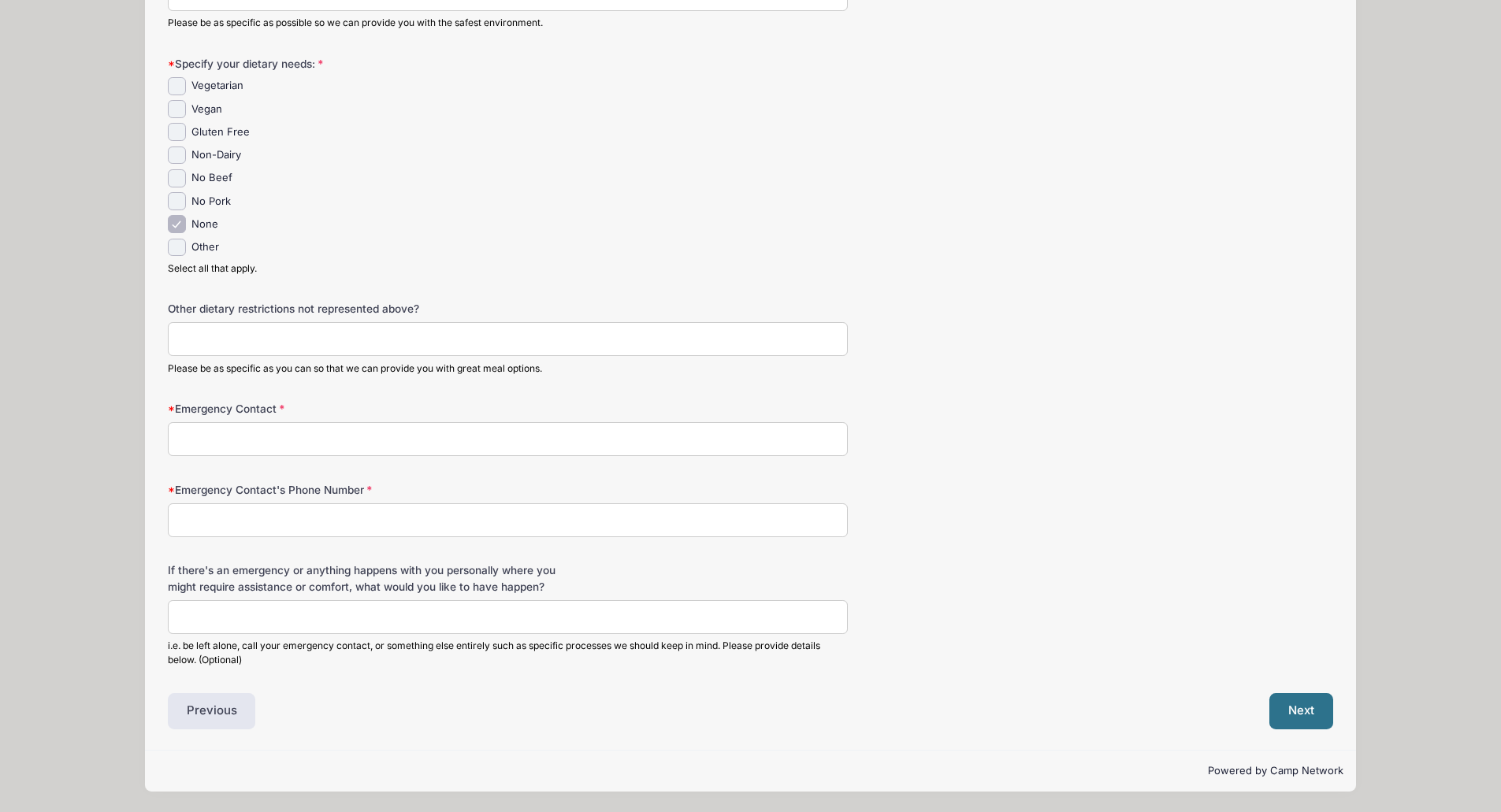
click at [479, 442] on input "Emergency Contact" at bounding box center [508, 439] width 680 height 34
type input "Pam Haubert"
type input "717-756-0966"
click at [1306, 706] on button "Next" at bounding box center [1301, 711] width 64 height 37
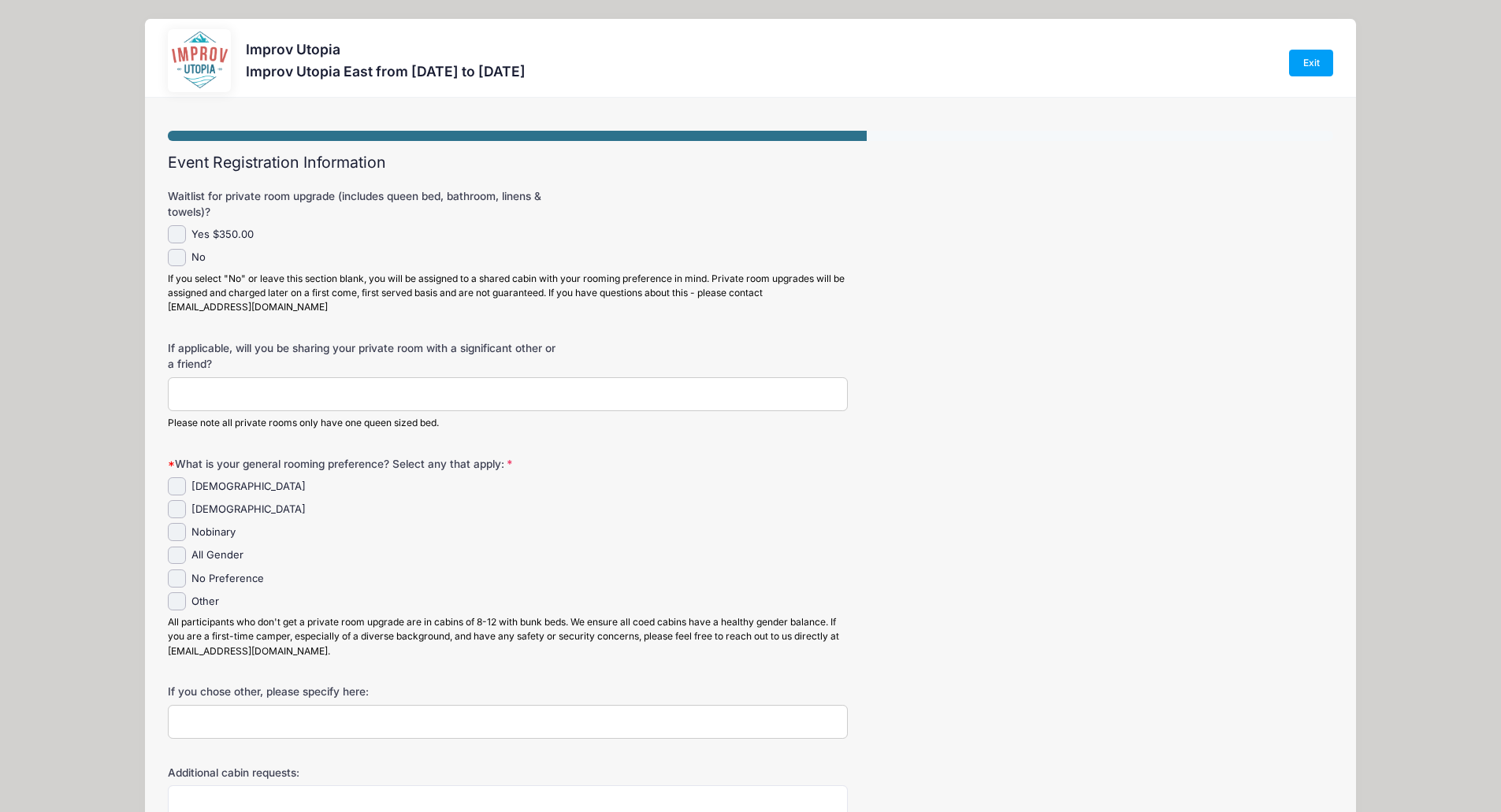
scroll to position [0, 0]
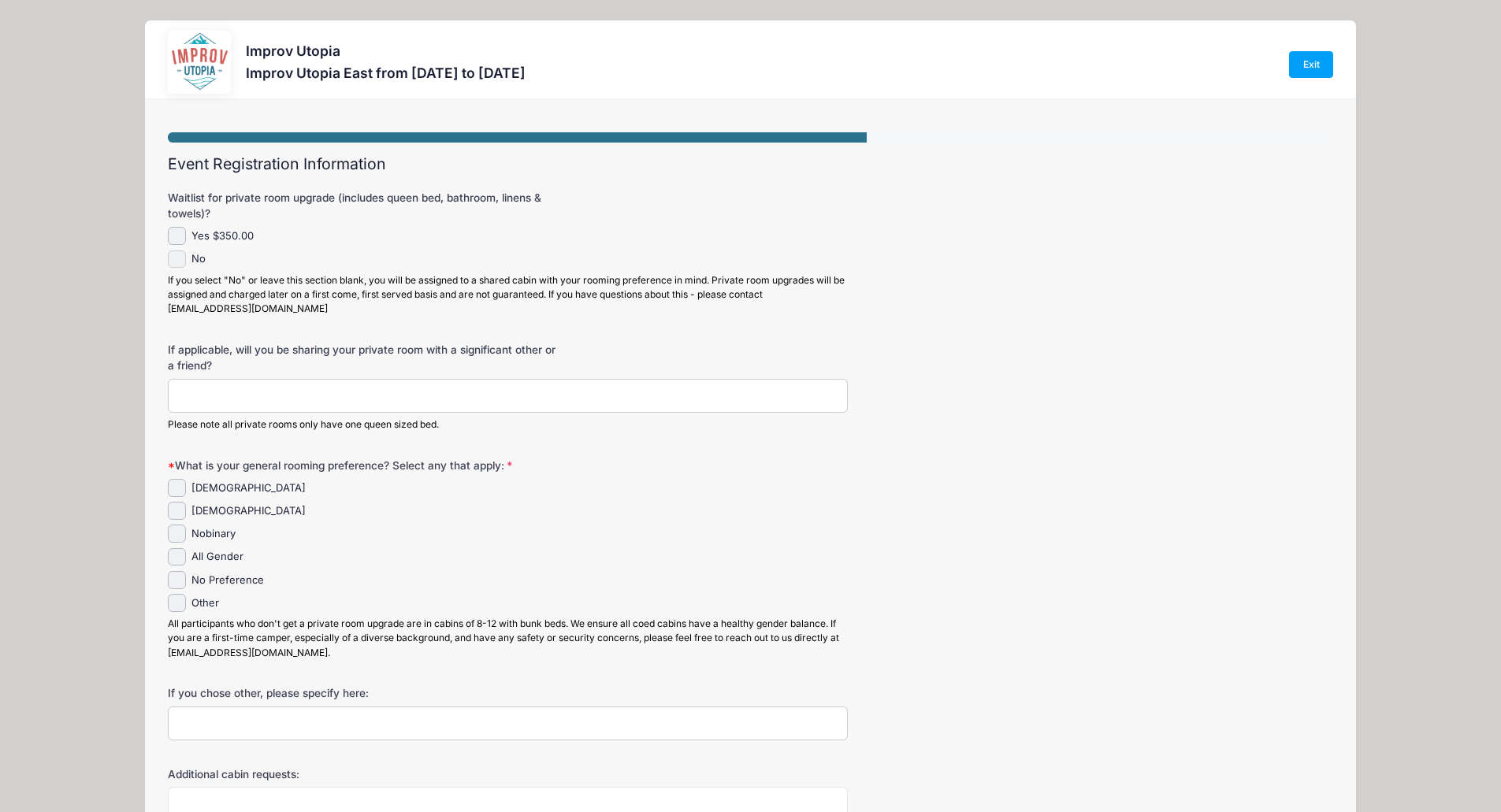
click at [173, 258] on input "No" at bounding box center [177, 259] width 18 height 18
checkbox input "true"
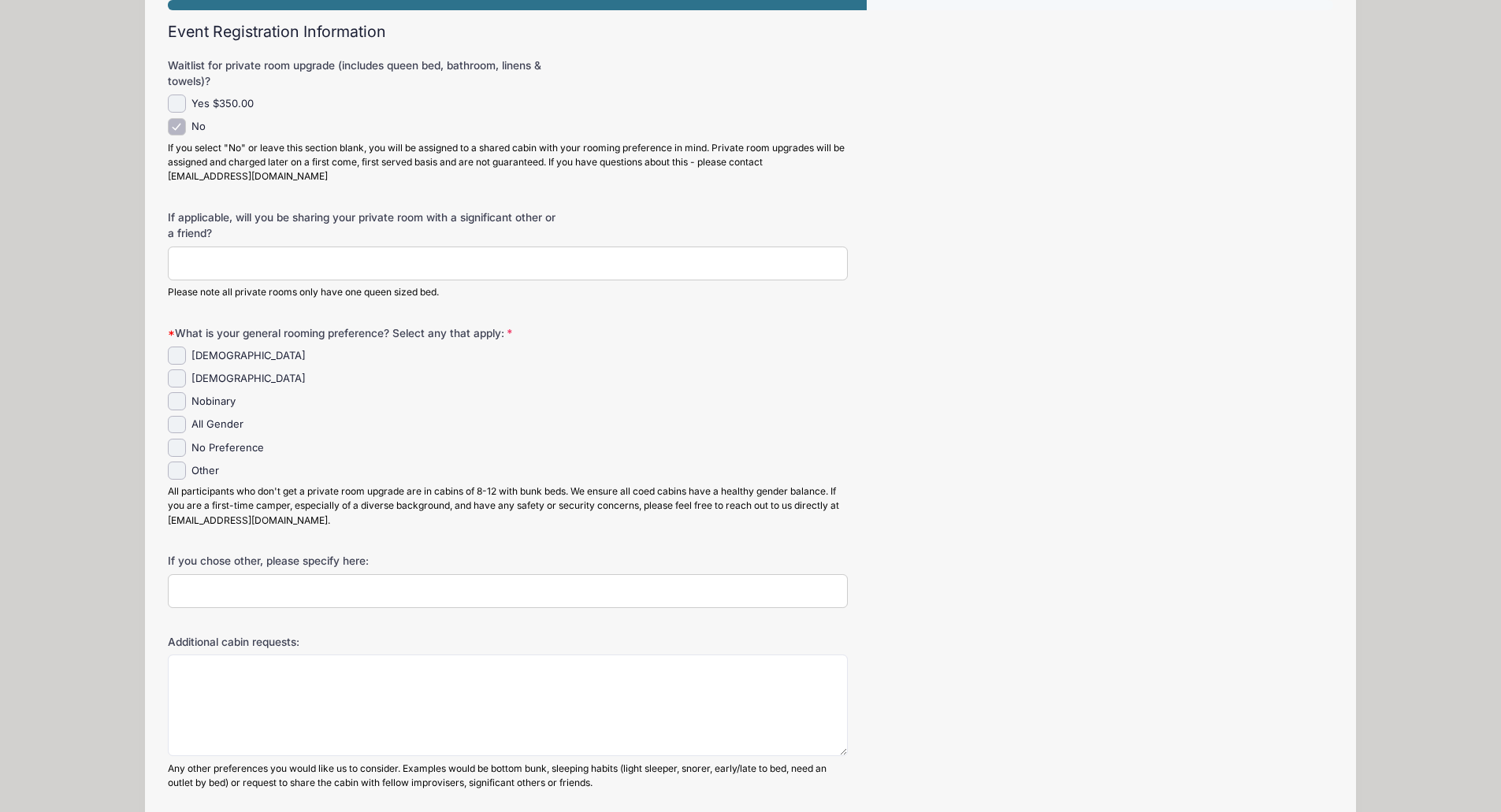
scroll to position [157, 0]
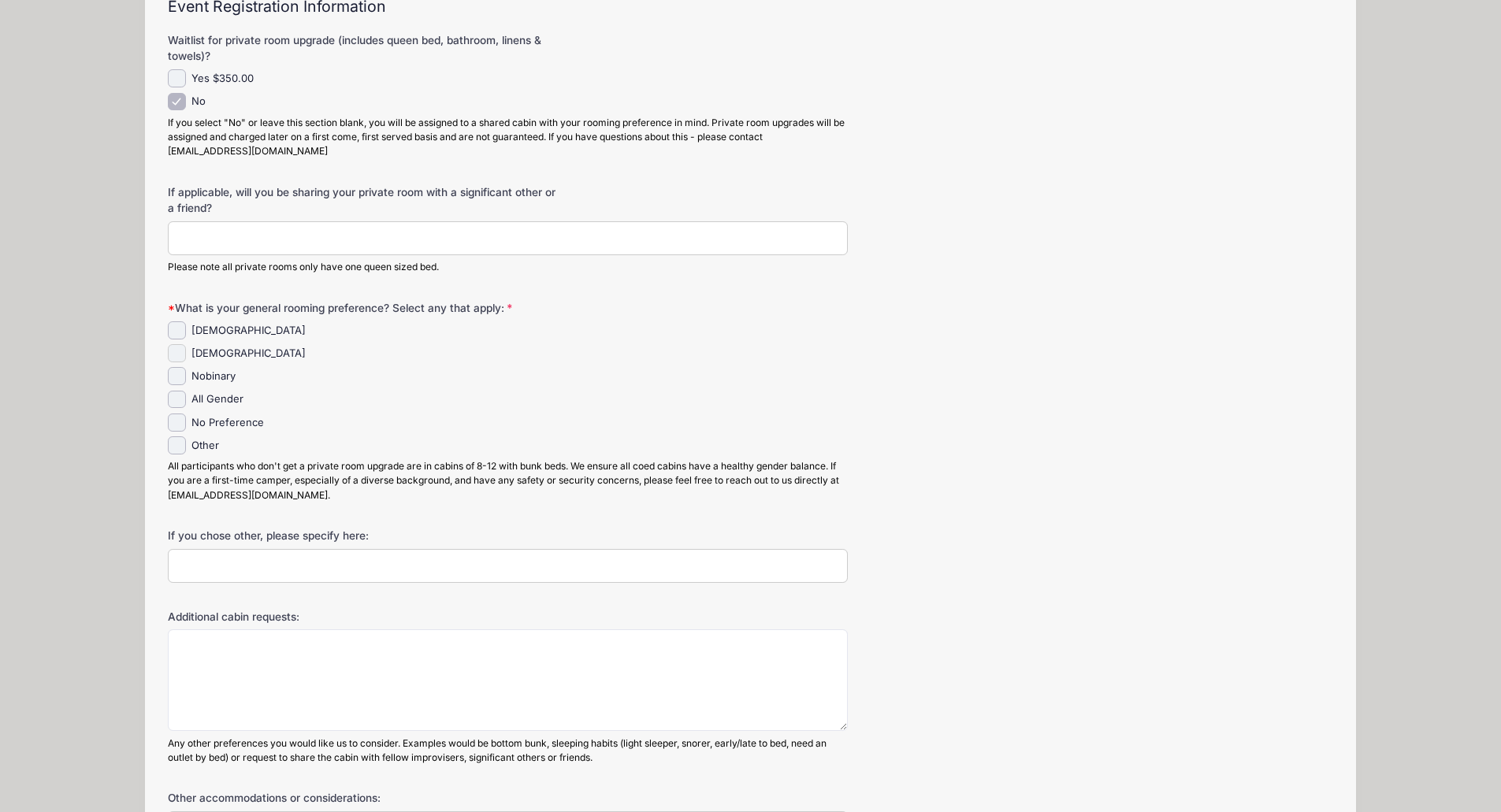
click at [172, 348] on input "Male" at bounding box center [177, 353] width 18 height 18
checkbox input "true"
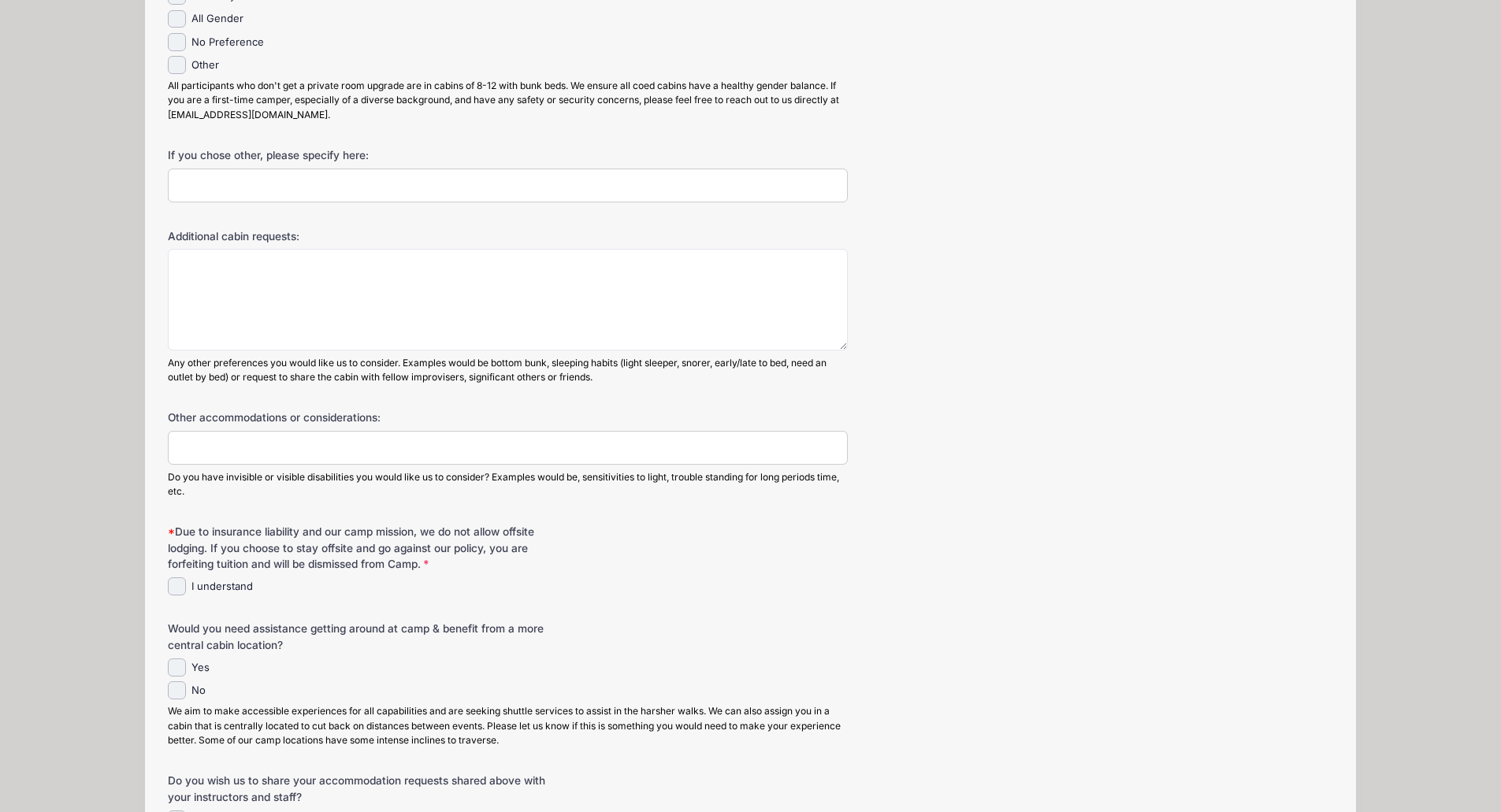
scroll to position [552, 0]
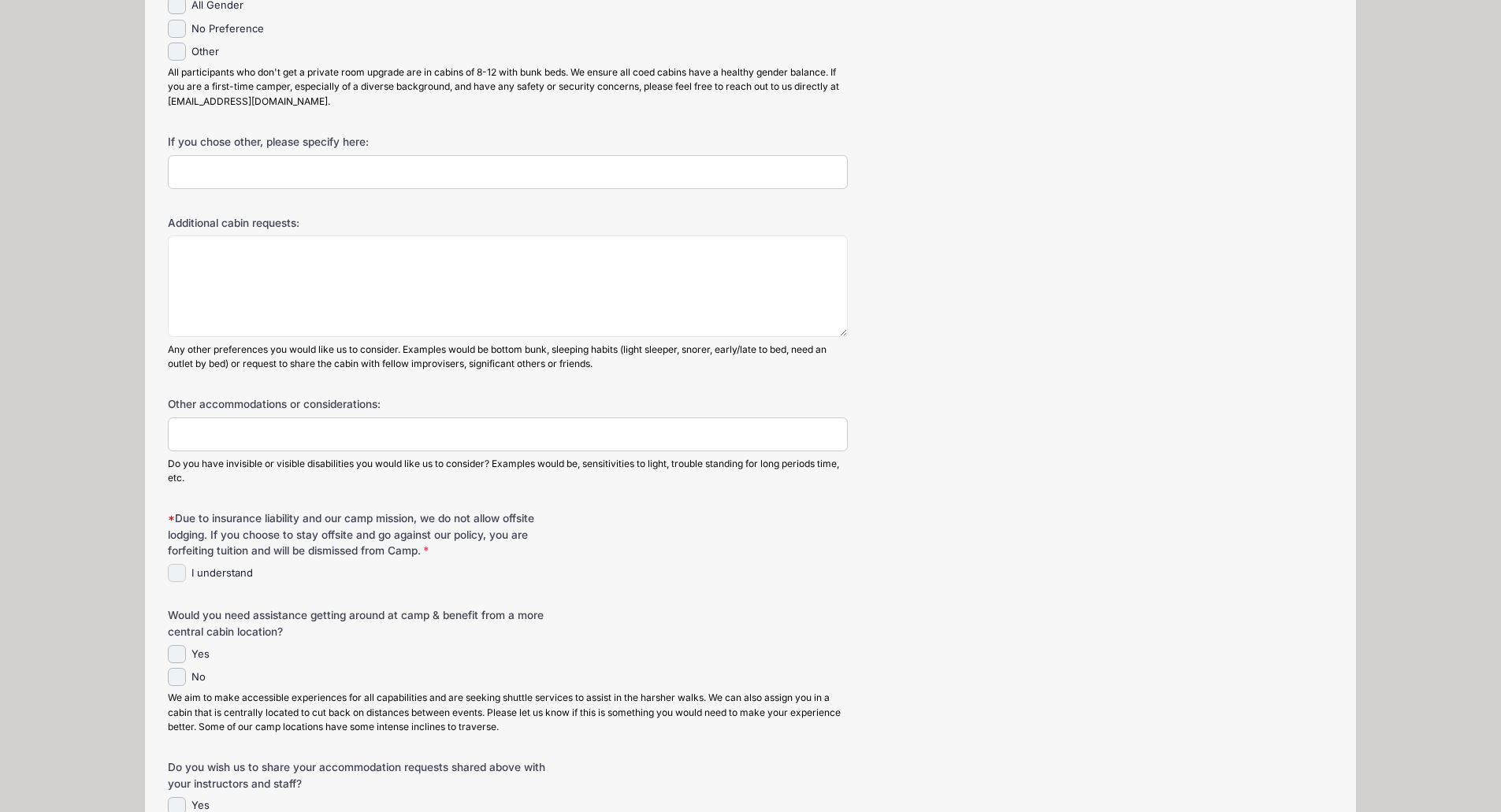
click at [175, 569] on input "I understand" at bounding box center [177, 573] width 18 height 18
checkbox input "true"
click at [180, 677] on input "No" at bounding box center [177, 677] width 18 height 18
checkbox input "true"
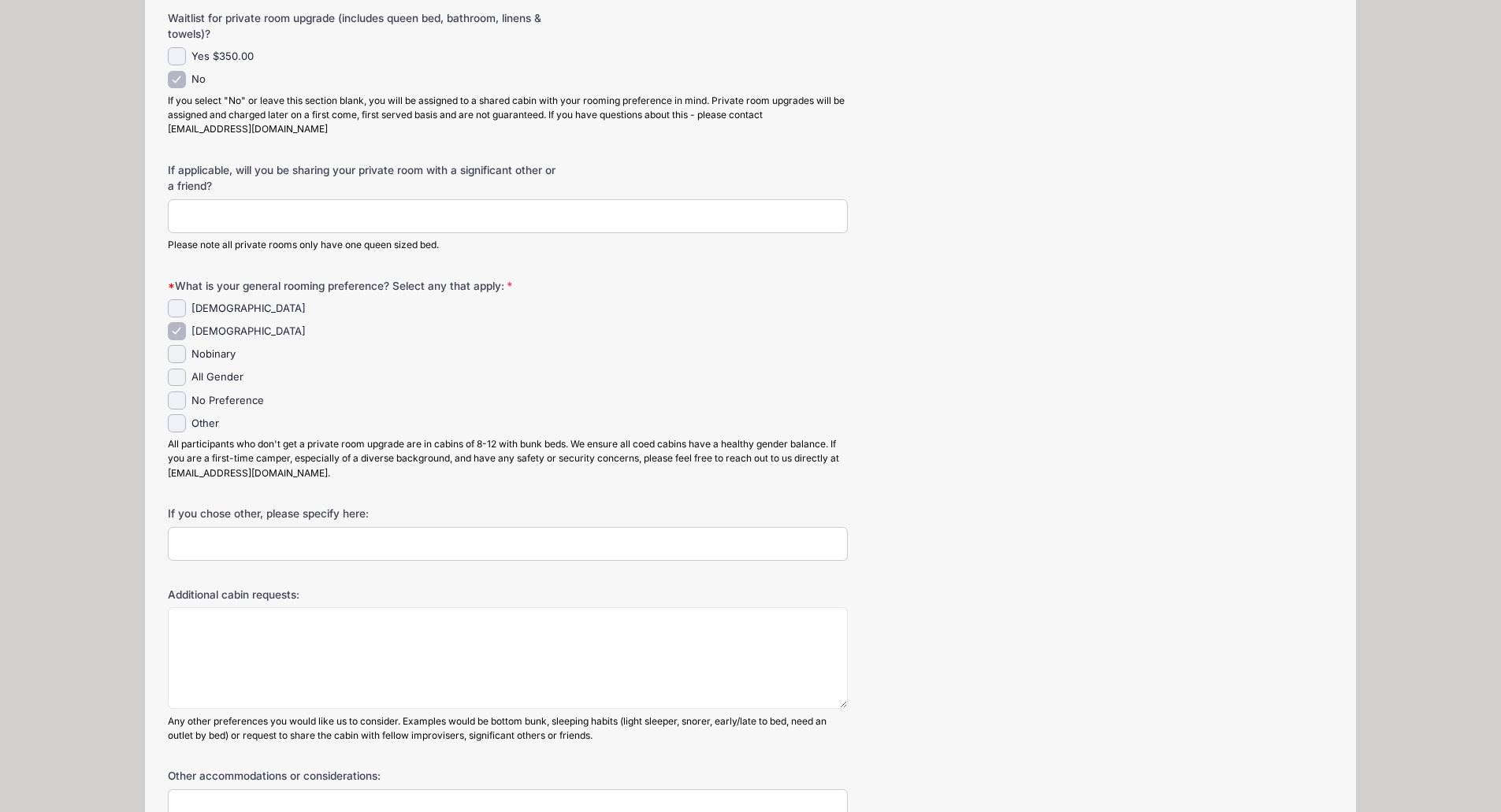
scroll to position [157, 0]
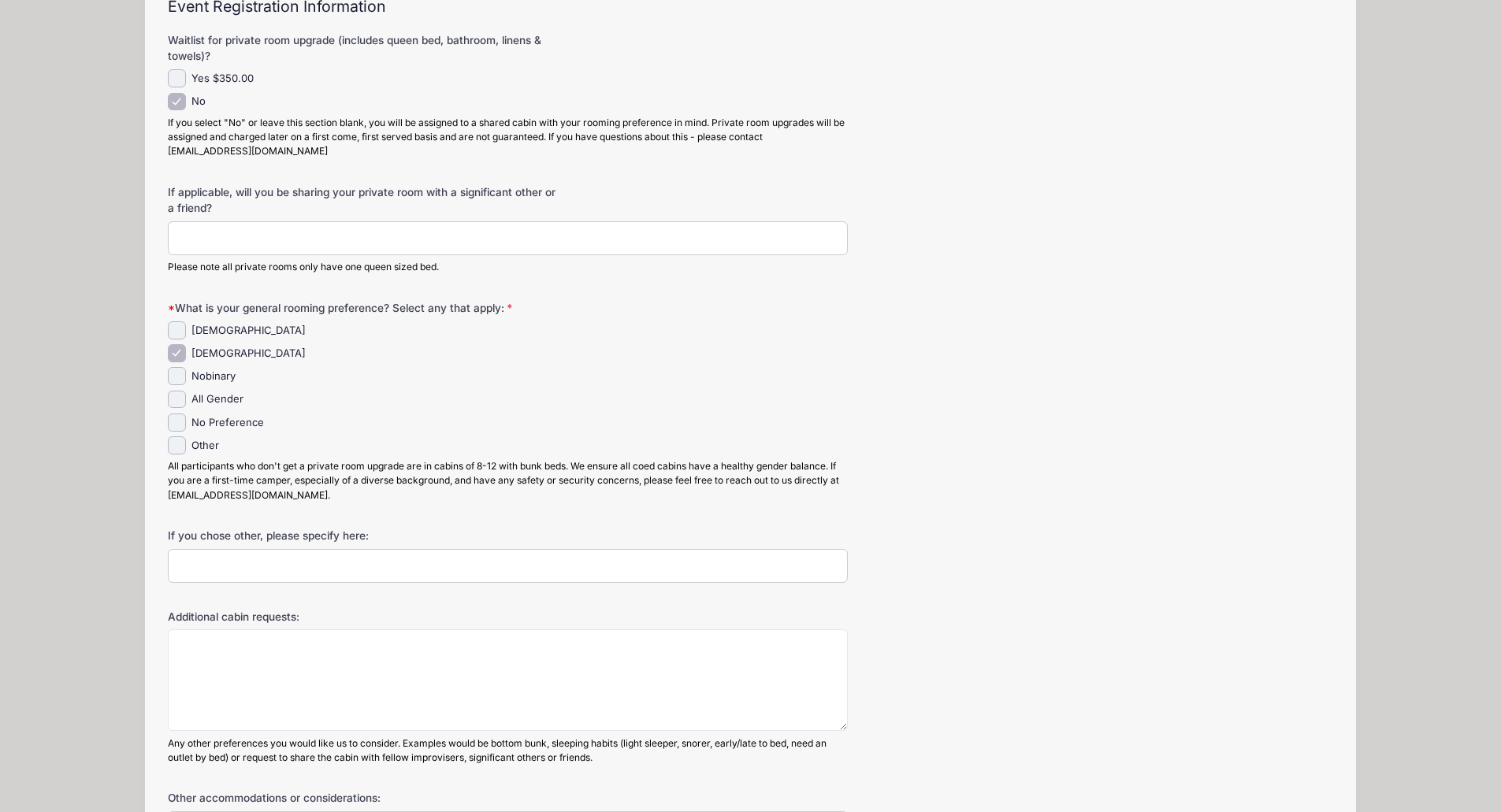
click at [242, 427] on label "No Preference" at bounding box center [227, 423] width 72 height 16
click at [186, 427] on input "No Preference" at bounding box center [177, 422] width 18 height 18
click at [243, 422] on label "No Preference" at bounding box center [227, 423] width 72 height 16
click at [186, 422] on input "No Preference" at bounding box center [177, 422] width 18 height 18
checkbox input "false"
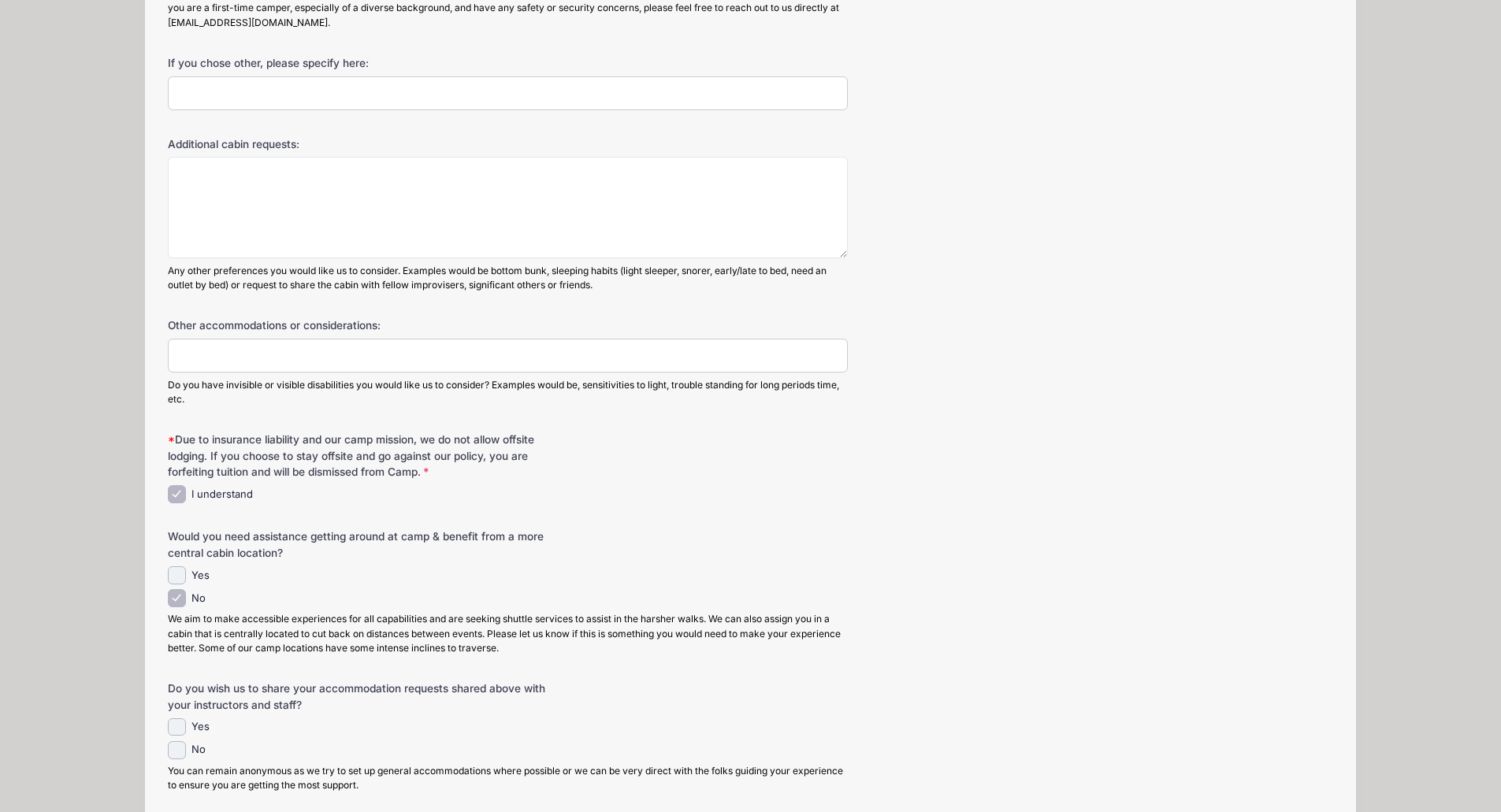
scroll to position [835, 0]
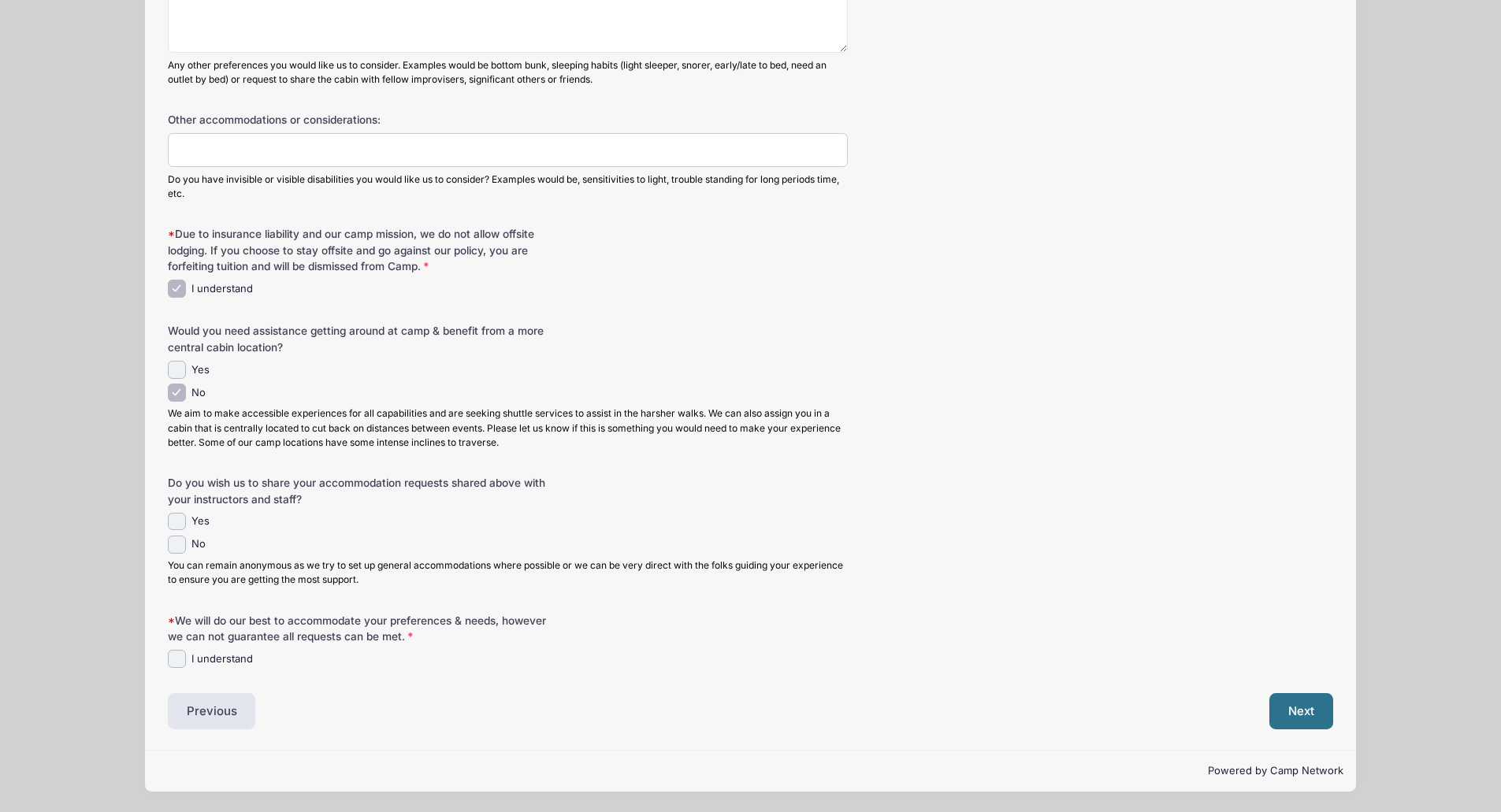
click at [198, 545] on label "No" at bounding box center [199, 545] width 14 height 16
click at [186, 545] on input "No" at bounding box center [177, 545] width 18 height 18
checkbox input "true"
click at [170, 660] on input "I understand" at bounding box center [177, 659] width 18 height 18
checkbox input "true"
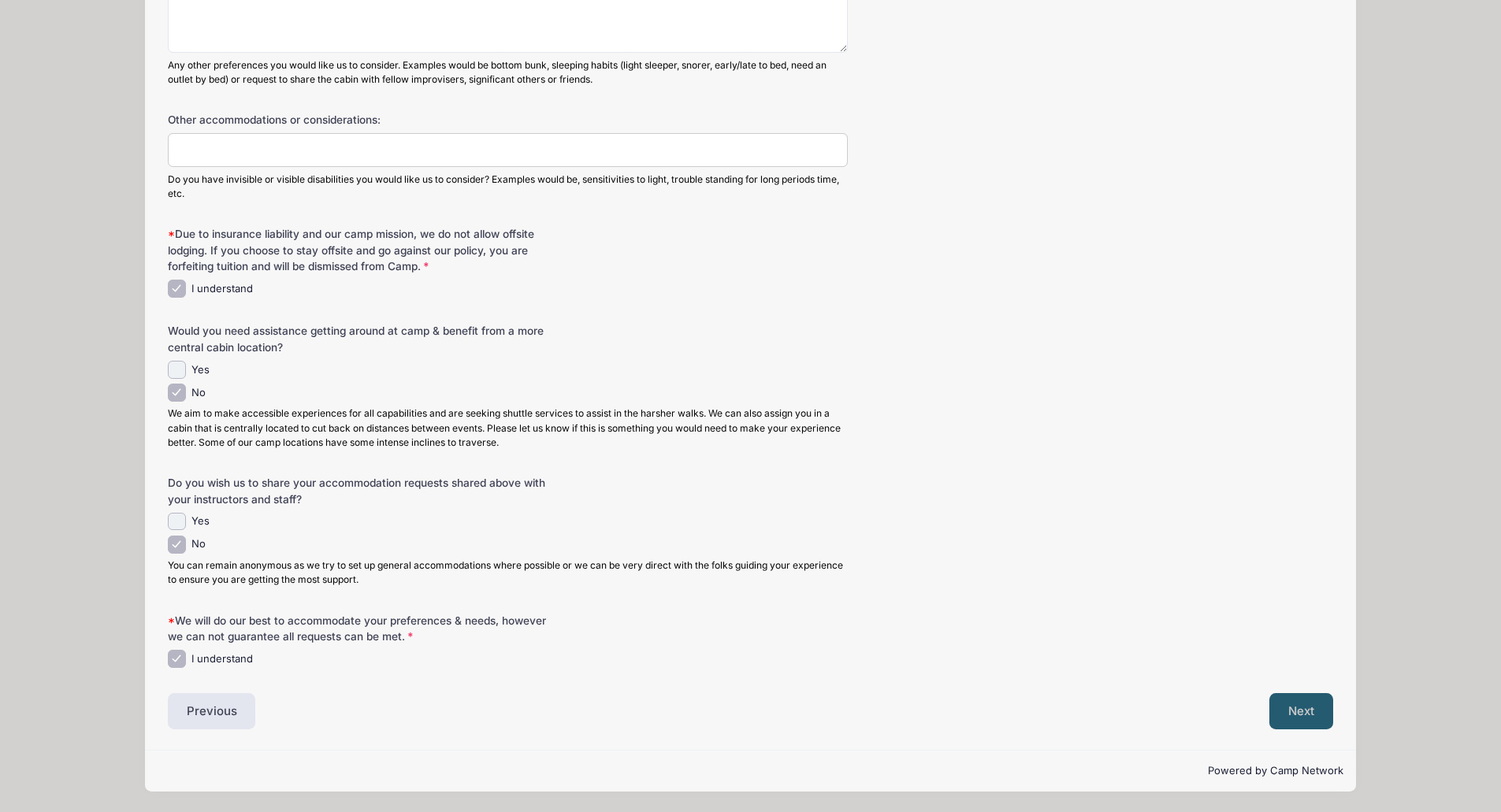
click at [1293, 706] on button "Next" at bounding box center [1301, 711] width 64 height 37
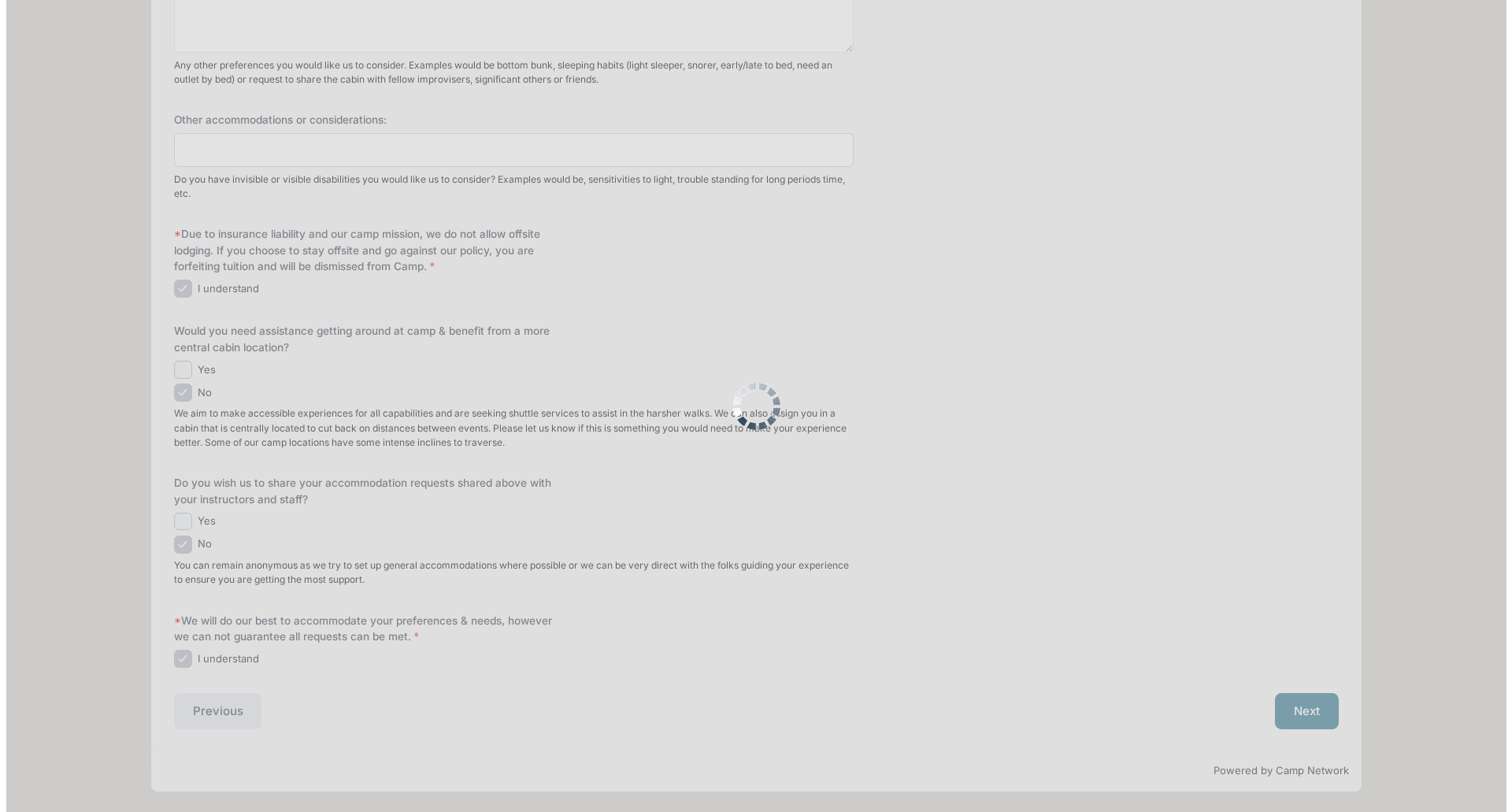
scroll to position [0, 0]
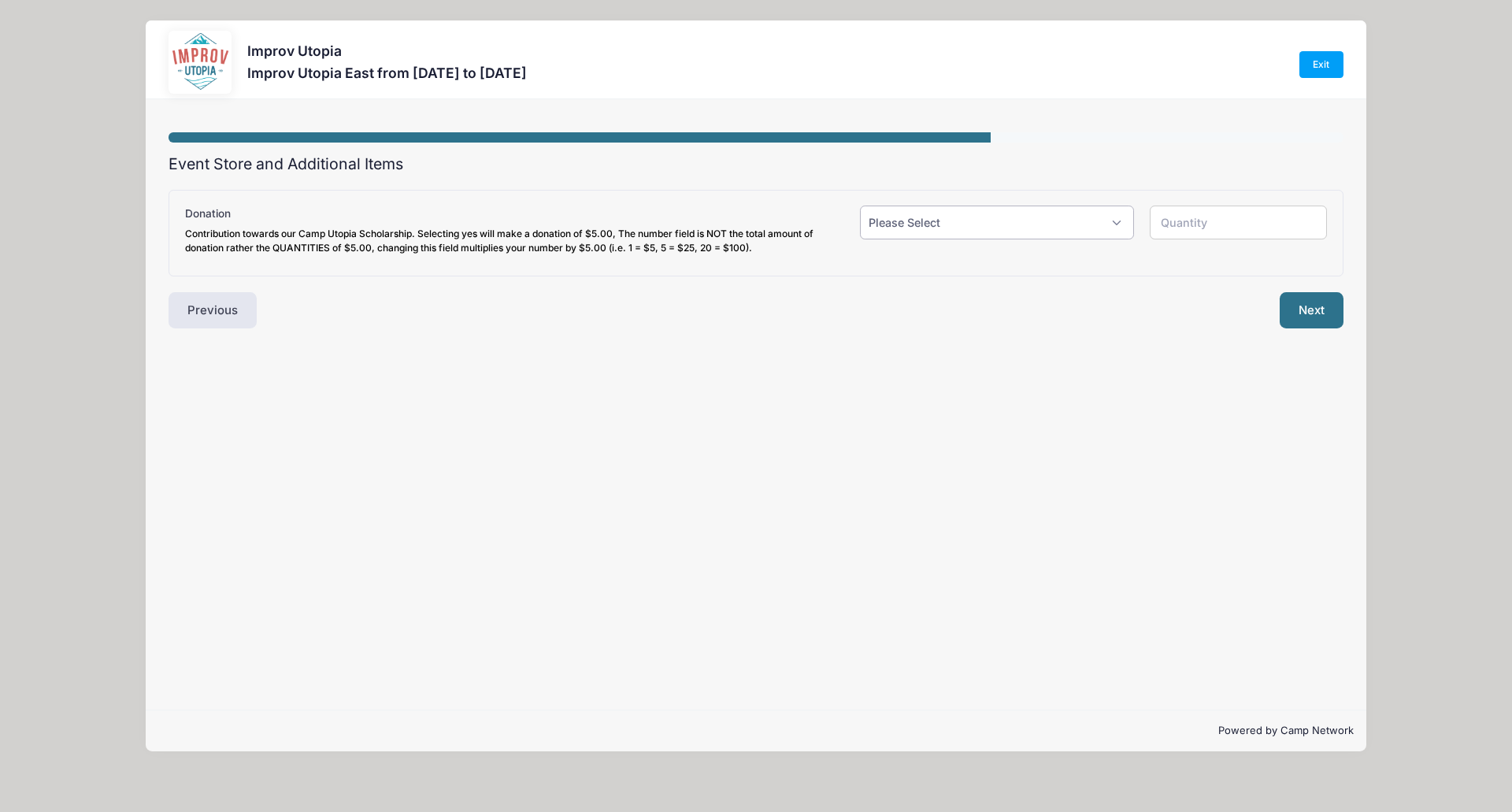
click at [1087, 228] on select "Please Select Yes (+$5.00) No" at bounding box center [997, 223] width 274 height 34
select select "1"
click at [860, 206] on select "Please Select Yes (+$5.00) No" at bounding box center [997, 223] width 274 height 34
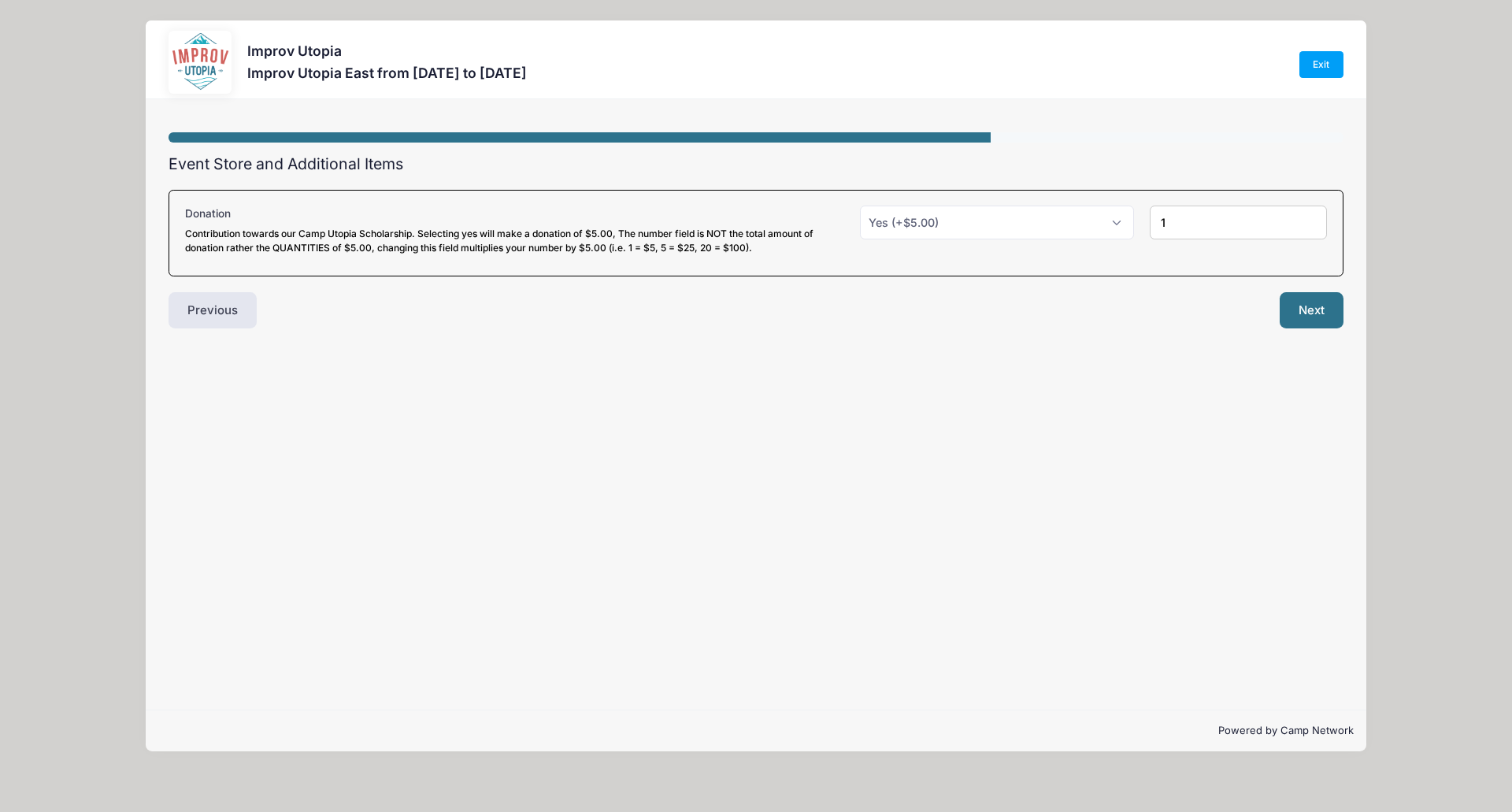
type input "1"
click at [1308, 216] on input "1" at bounding box center [1238, 223] width 178 height 34
click at [1306, 308] on button "Next" at bounding box center [1311, 310] width 63 height 37
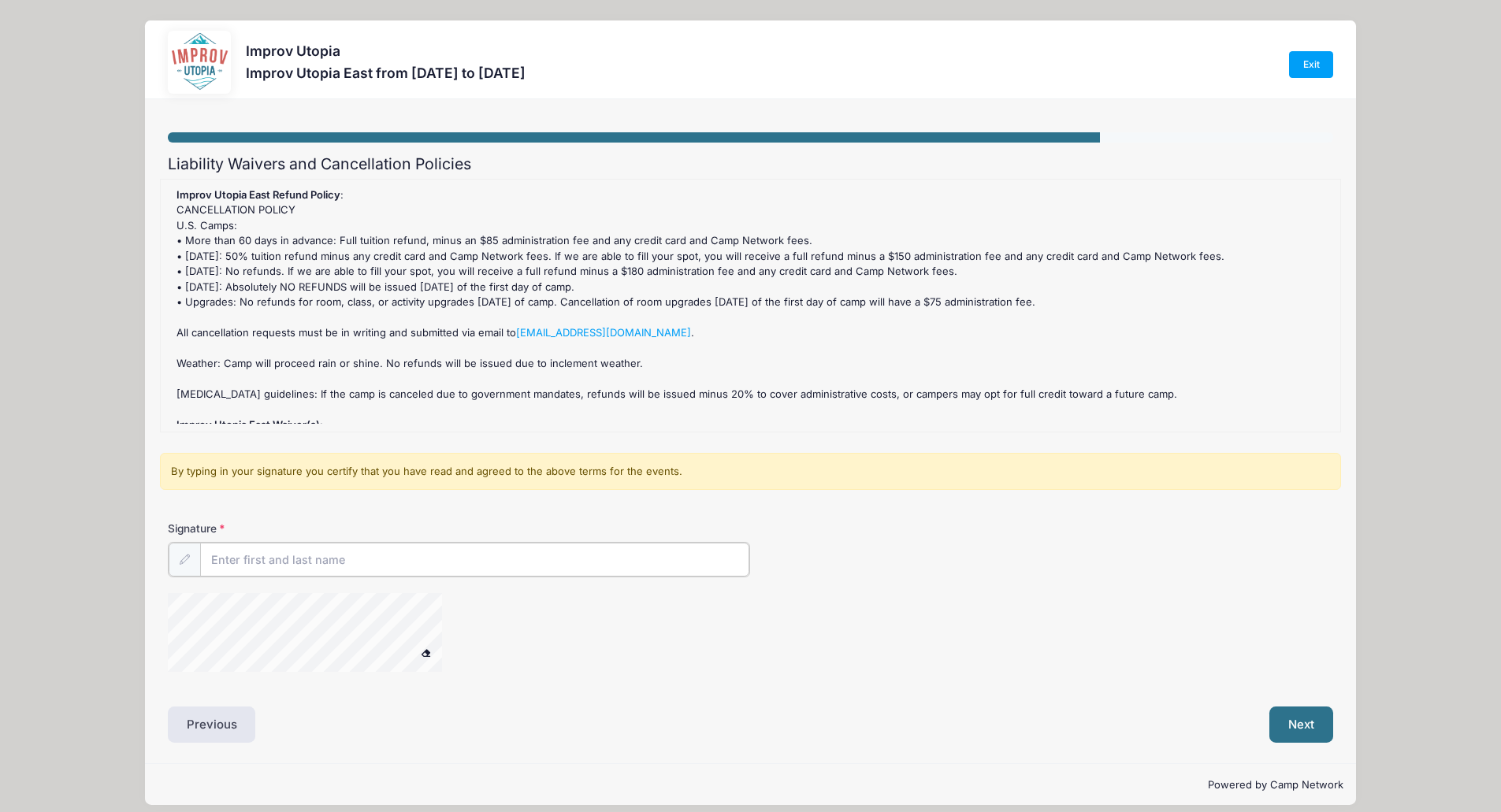
click at [568, 560] on input "Signature" at bounding box center [475, 560] width 550 height 34
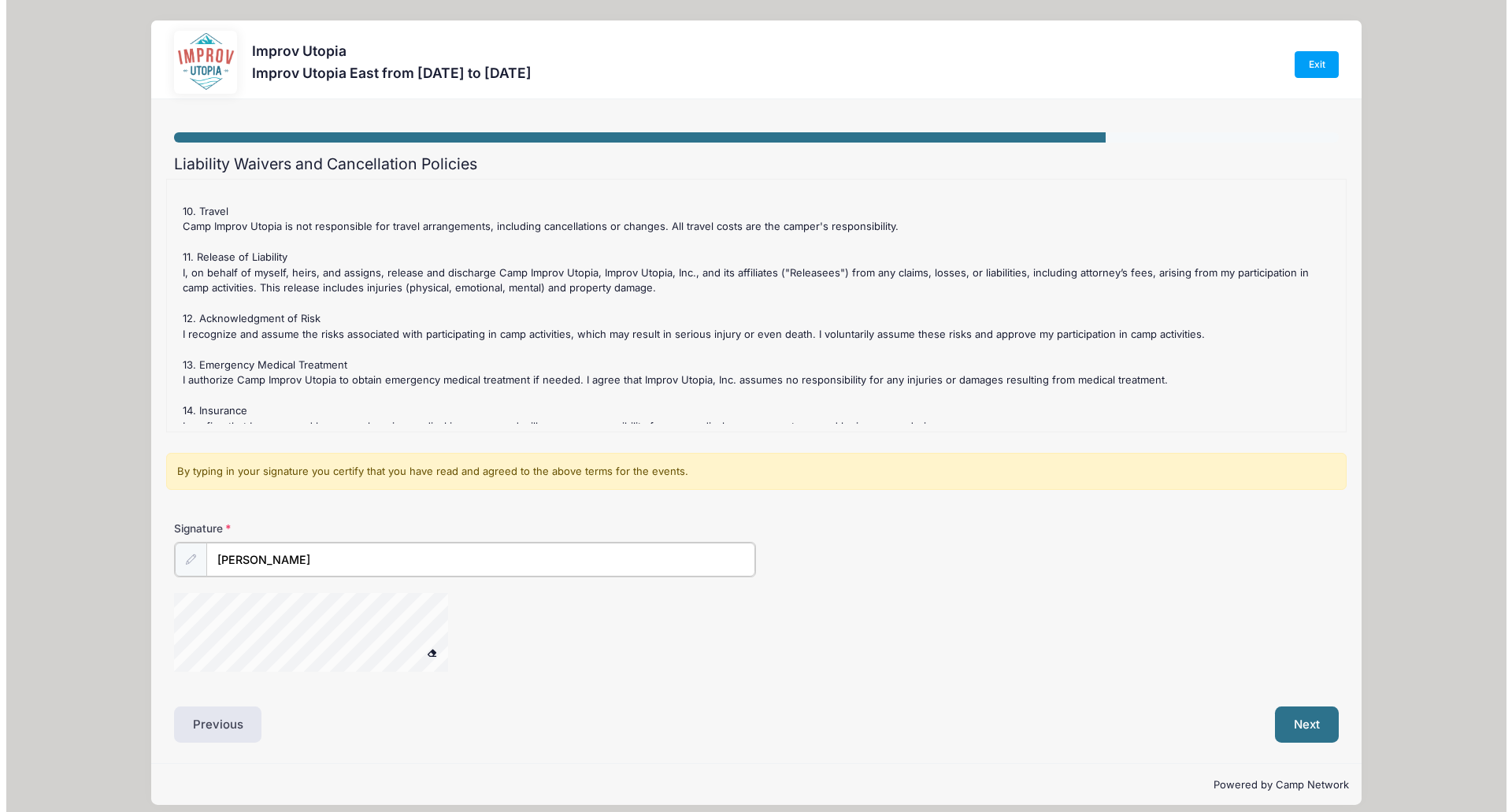
scroll to position [1024, 0]
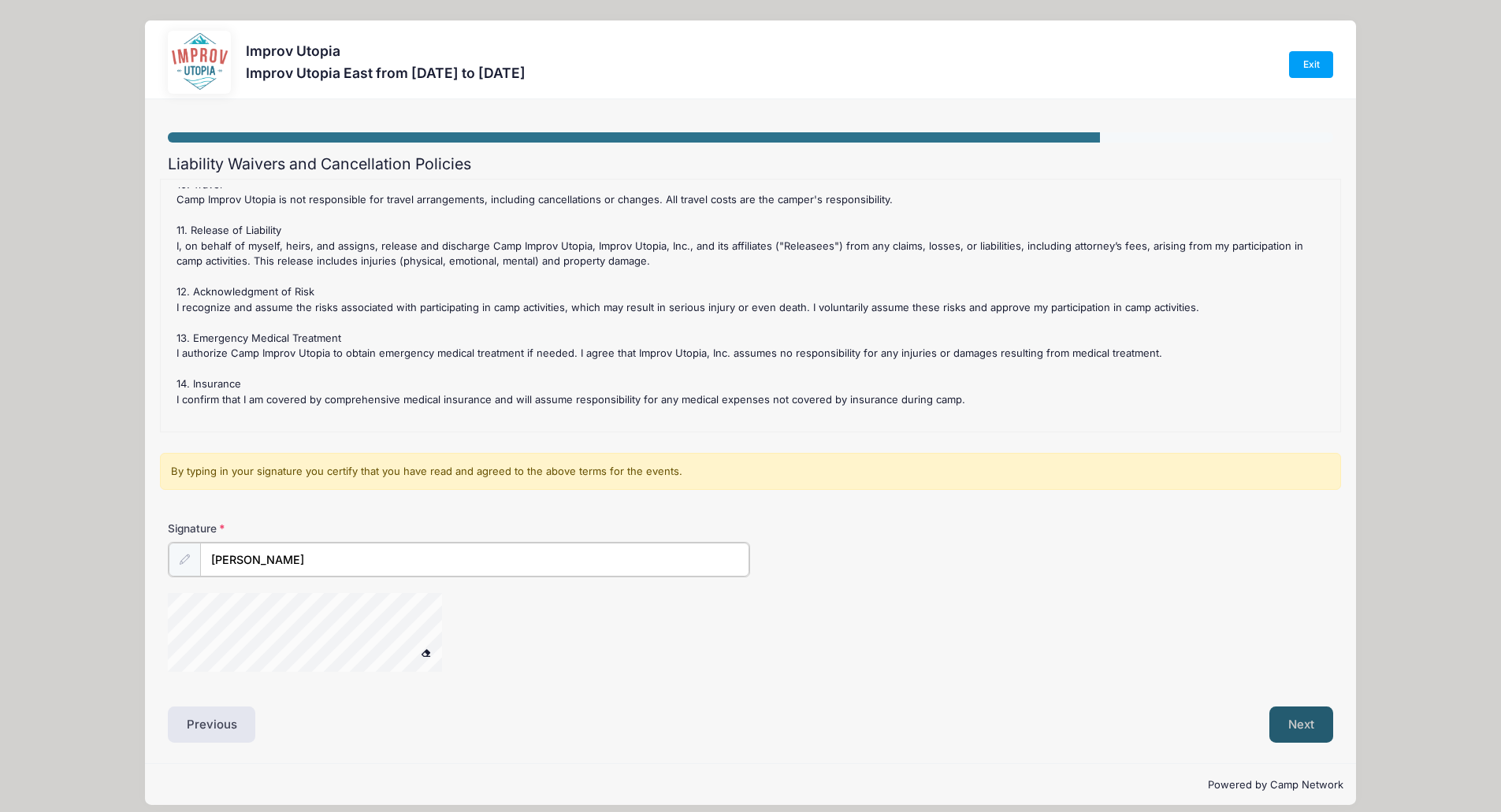
type input "Bradley E. Haubert"
click at [1320, 721] on button "Next" at bounding box center [1301, 723] width 64 height 37
click at [1299, 724] on button "Next" at bounding box center [1301, 723] width 64 height 37
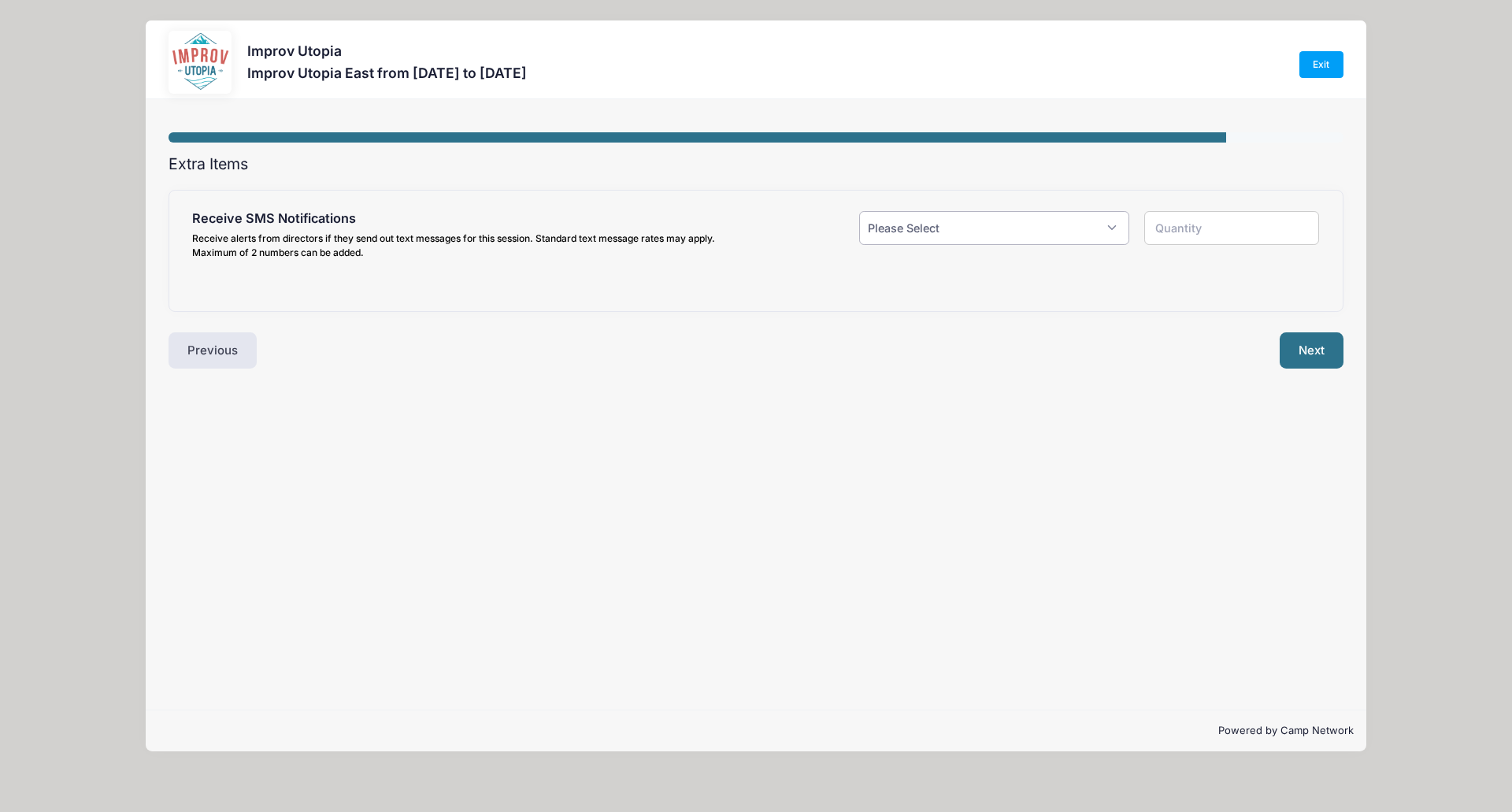
click at [1113, 234] on select "Please Select Yes ($0.00) No" at bounding box center [994, 228] width 270 height 34
select select "1"
click at [859, 211] on select "Please Select Yes ($0.00) No" at bounding box center [994, 228] width 270 height 34
type input "1"
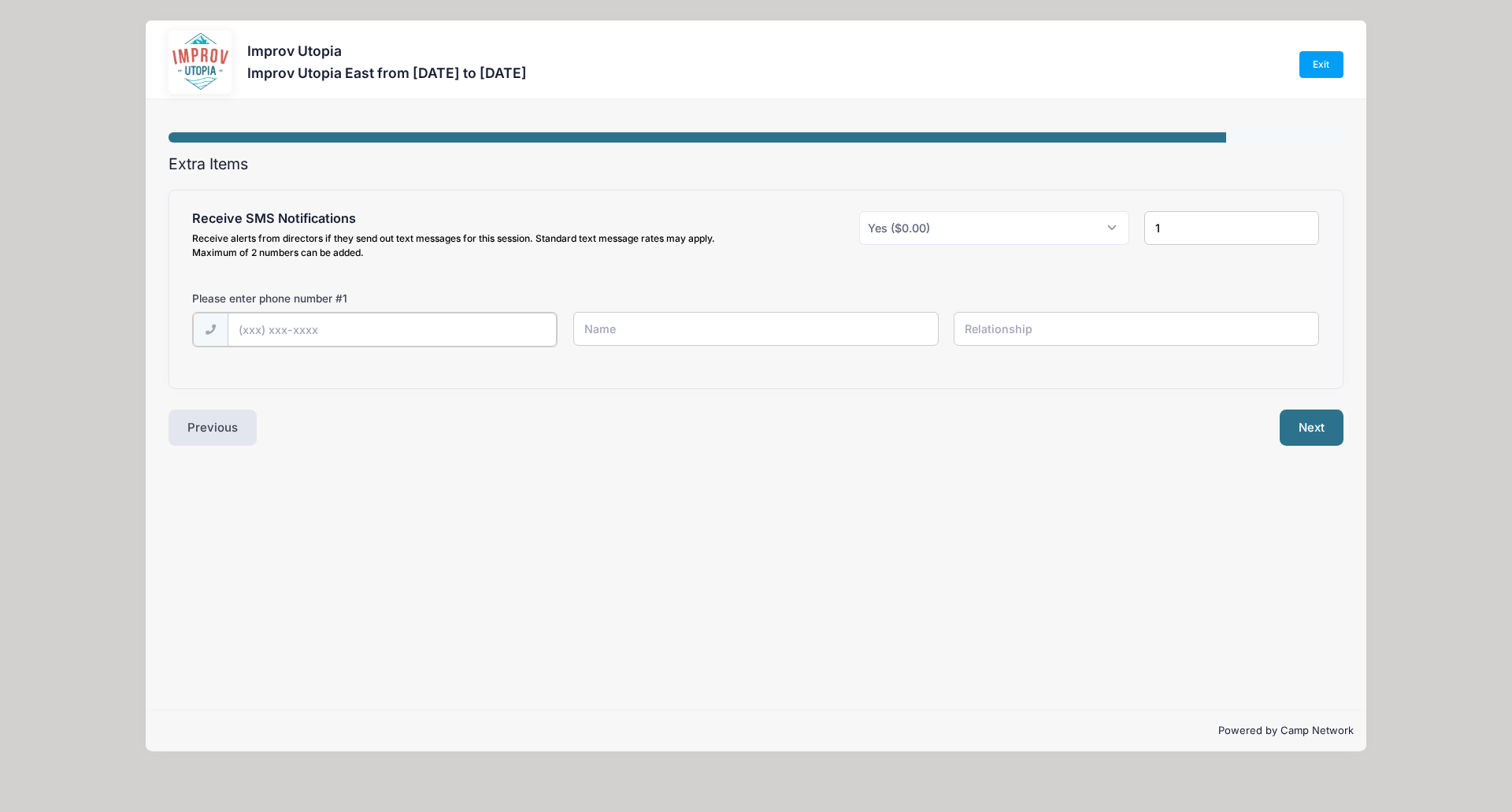
click at [0, 0] on input "text" at bounding box center [0, 0] width 0 height 0
type input "(717) 756-4968"
click at [0, 0] on input "Brad E Haubert" at bounding box center [0, 0] width 0 height 0
type input "Brad Haubert"
click at [0, 0] on input "text" at bounding box center [0, 0] width 0 height 0
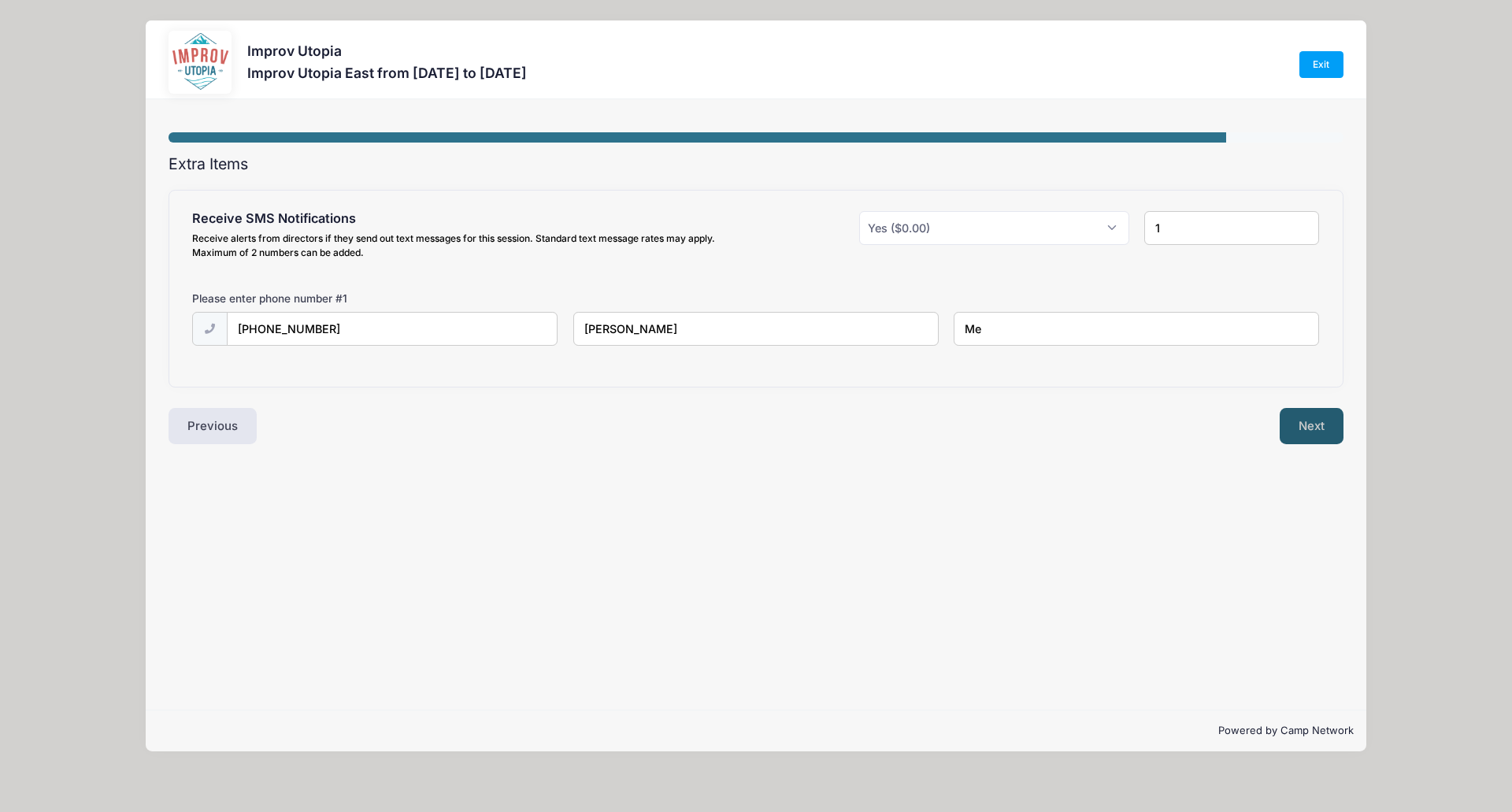
type input "Me"
click at [1313, 422] on button "Next" at bounding box center [1311, 426] width 63 height 37
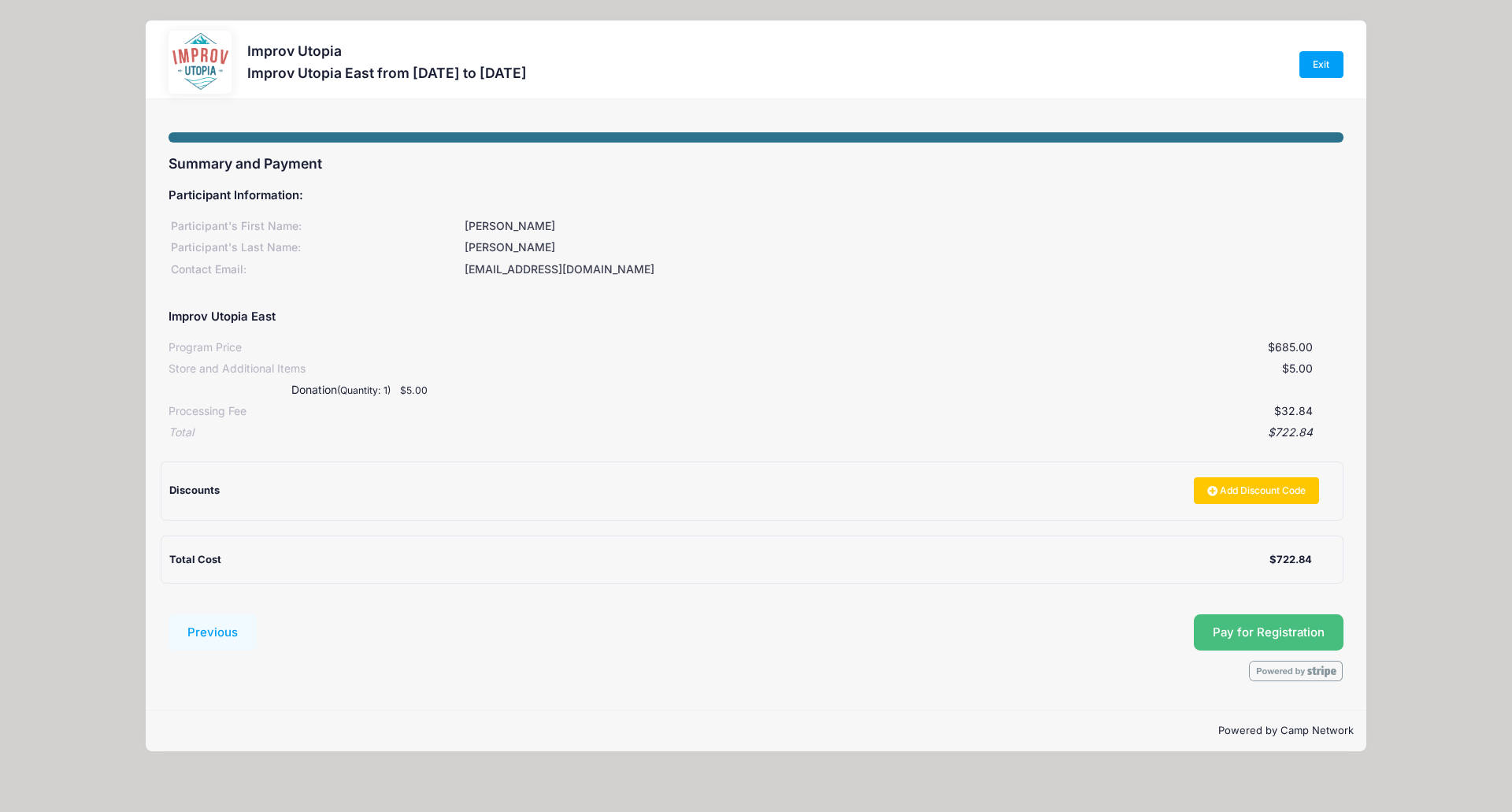
click at [1271, 636] on span "Pay for Registration" at bounding box center [1268, 632] width 112 height 14
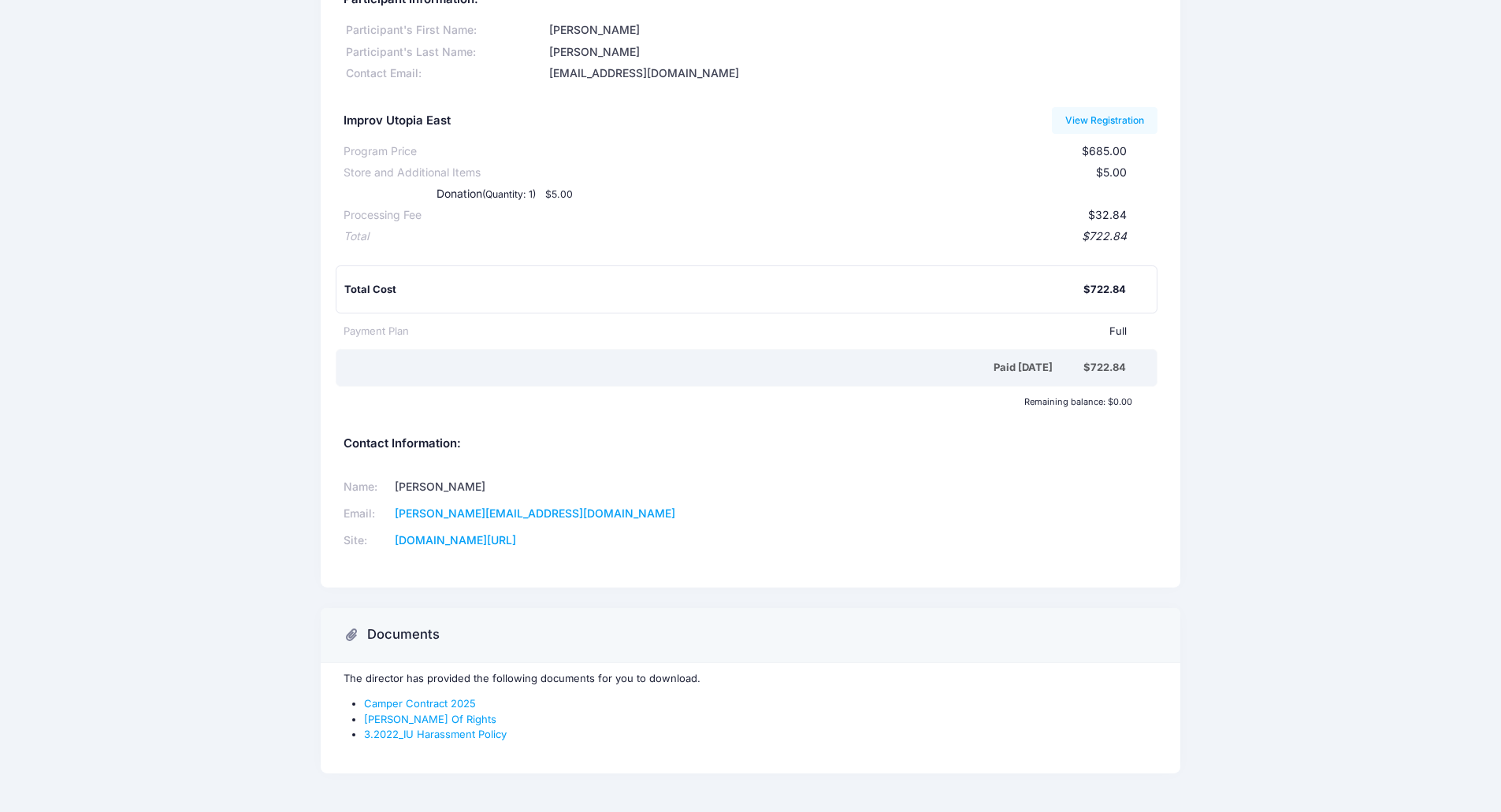
scroll to position [132, 0]
